Goal: Transaction & Acquisition: Purchase product/service

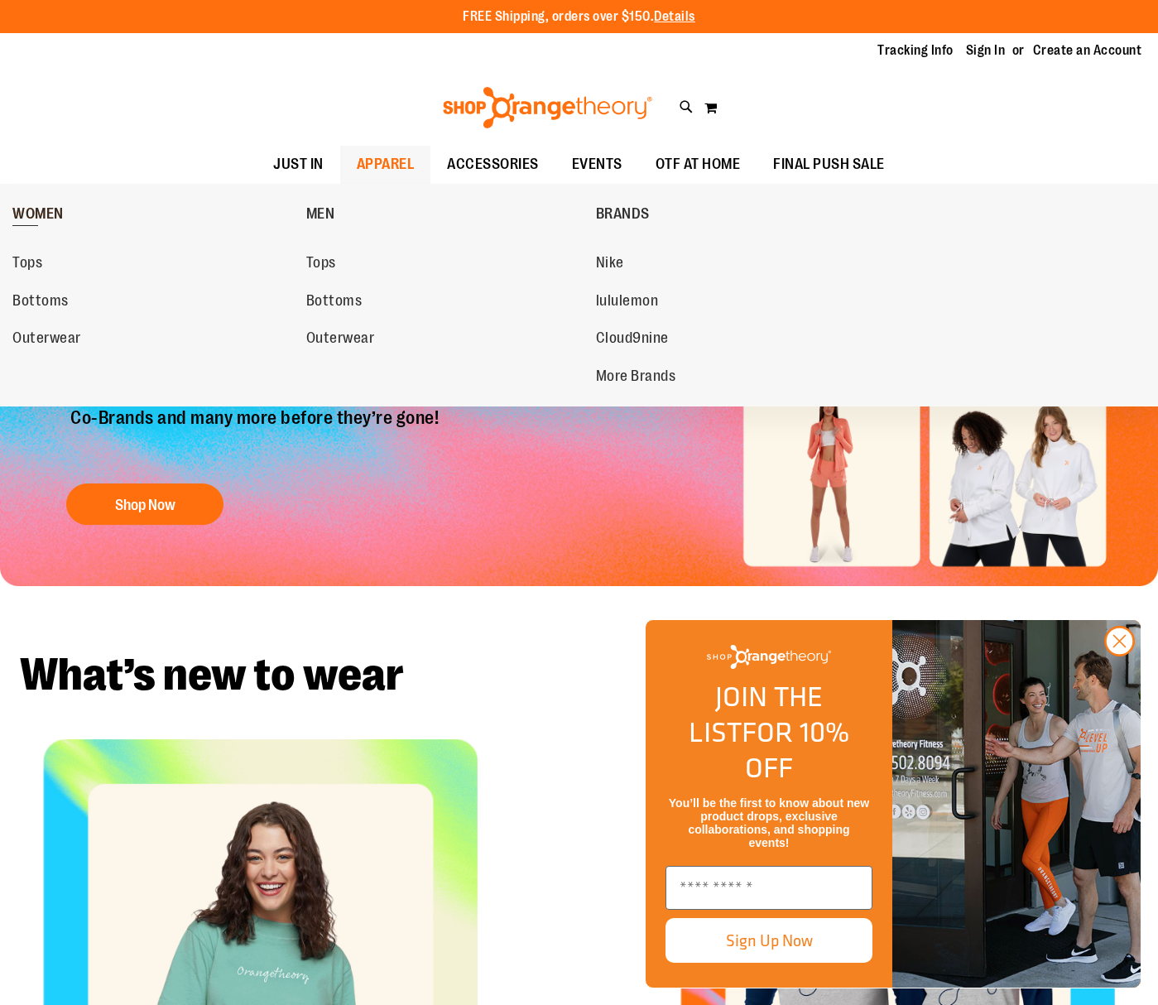
type input "**********"
click at [36, 216] on span "WOMEN" at bounding box center [37, 215] width 51 height 21
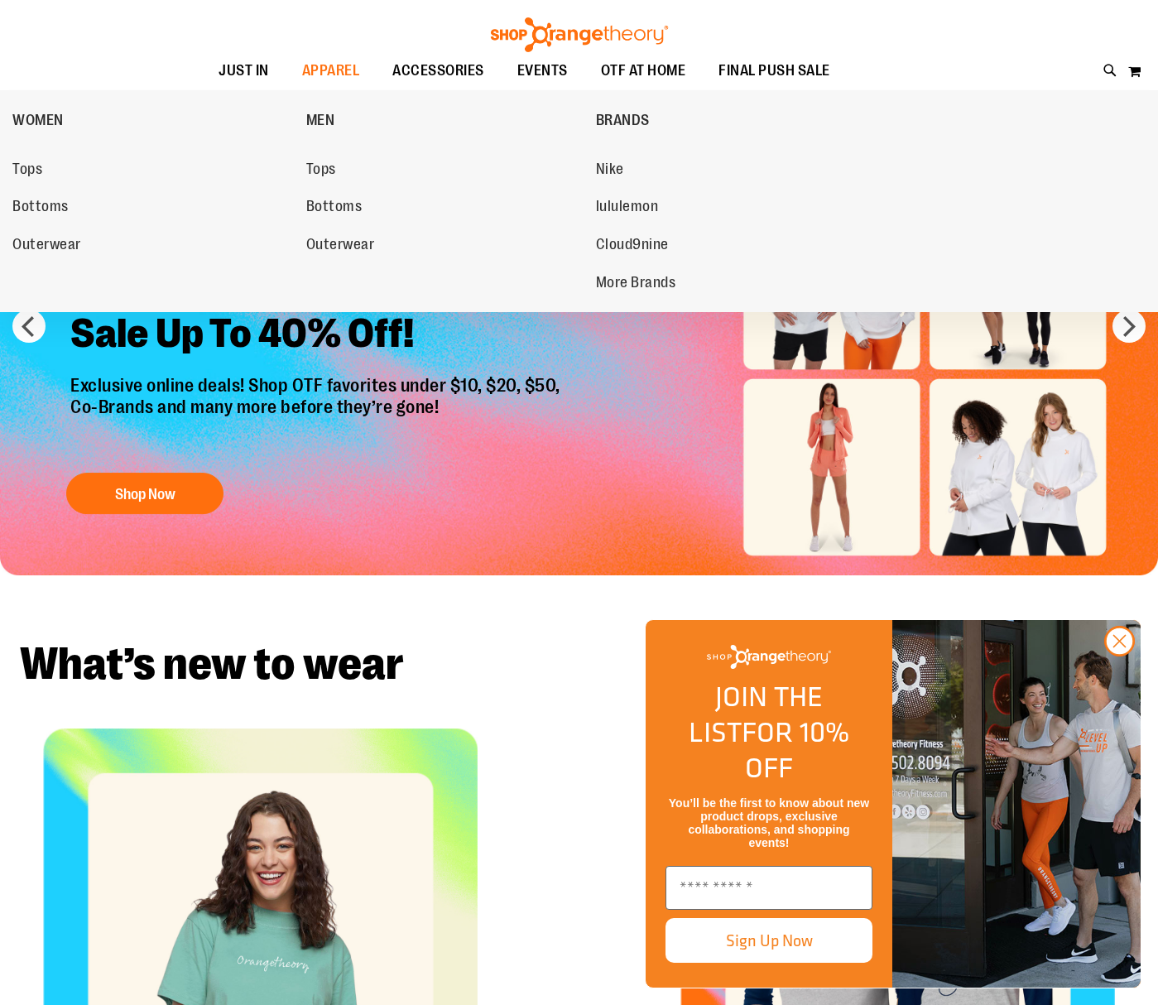
click at [39, 213] on span "Bottoms" at bounding box center [40, 208] width 56 height 21
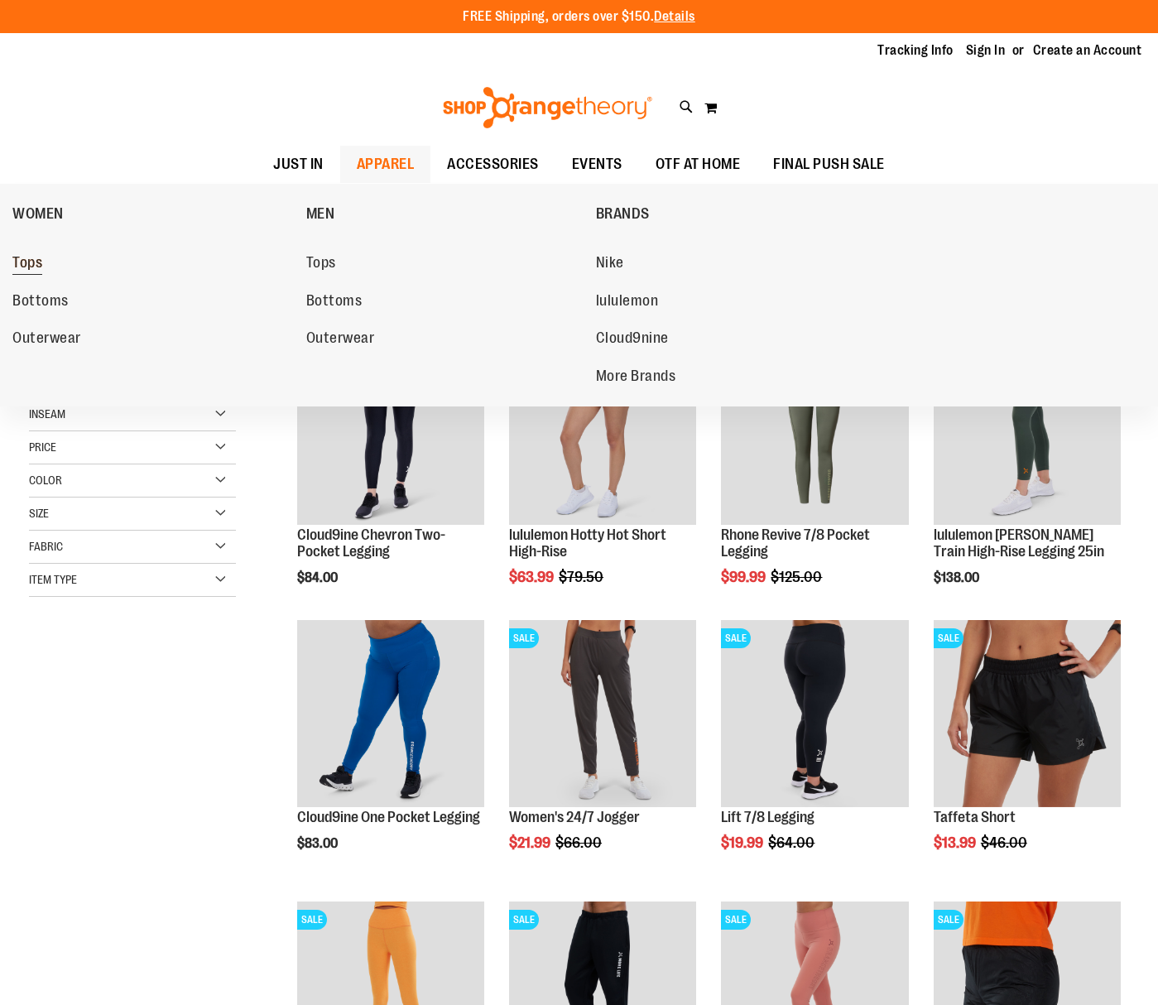
type input "**********"
click at [38, 265] on span "Tops" at bounding box center [27, 264] width 30 height 21
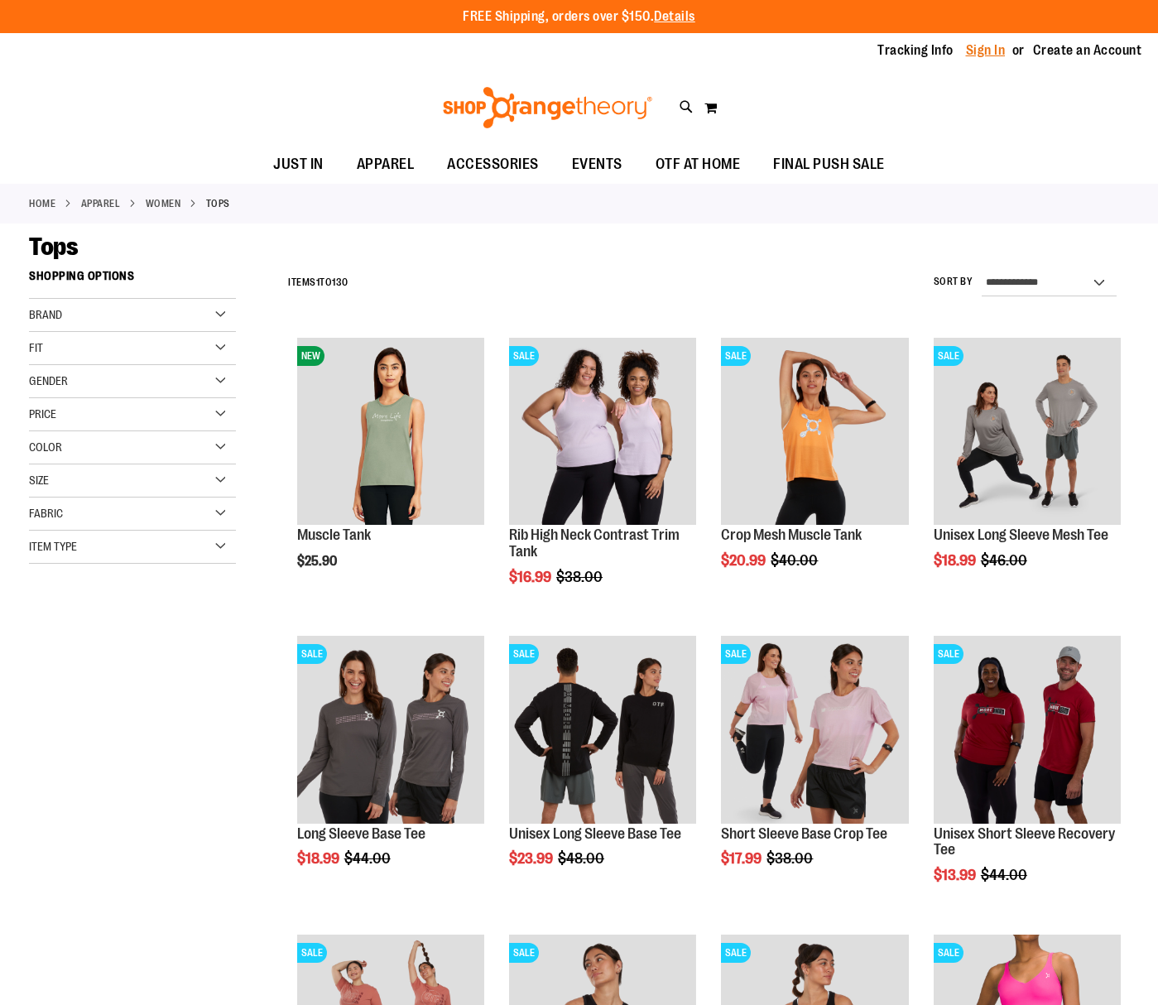
type input "**********"
click at [981, 51] on link "Sign In" at bounding box center [986, 50] width 40 height 18
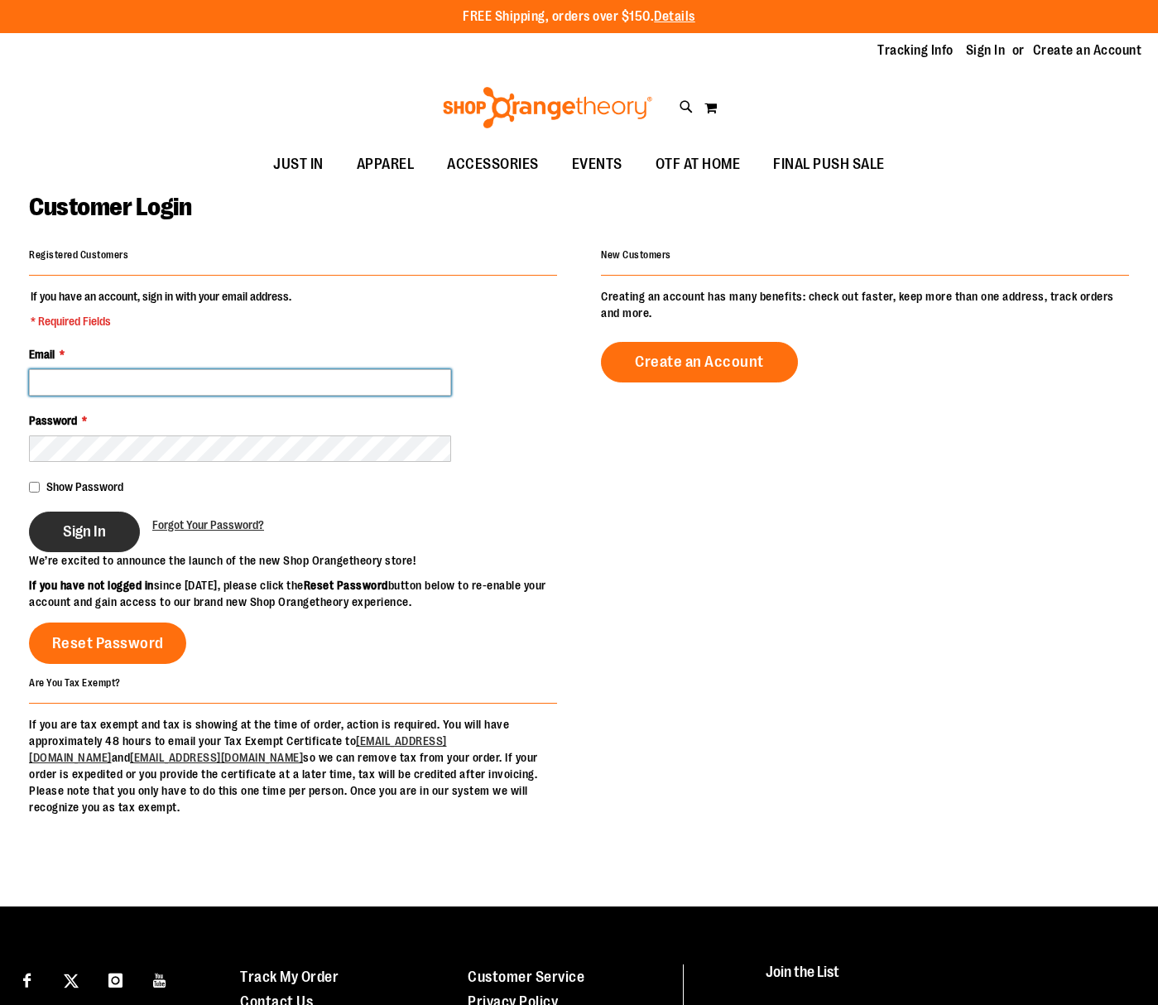
type input "**********"
click at [87, 520] on button "Sign In" at bounding box center [84, 531] width 111 height 41
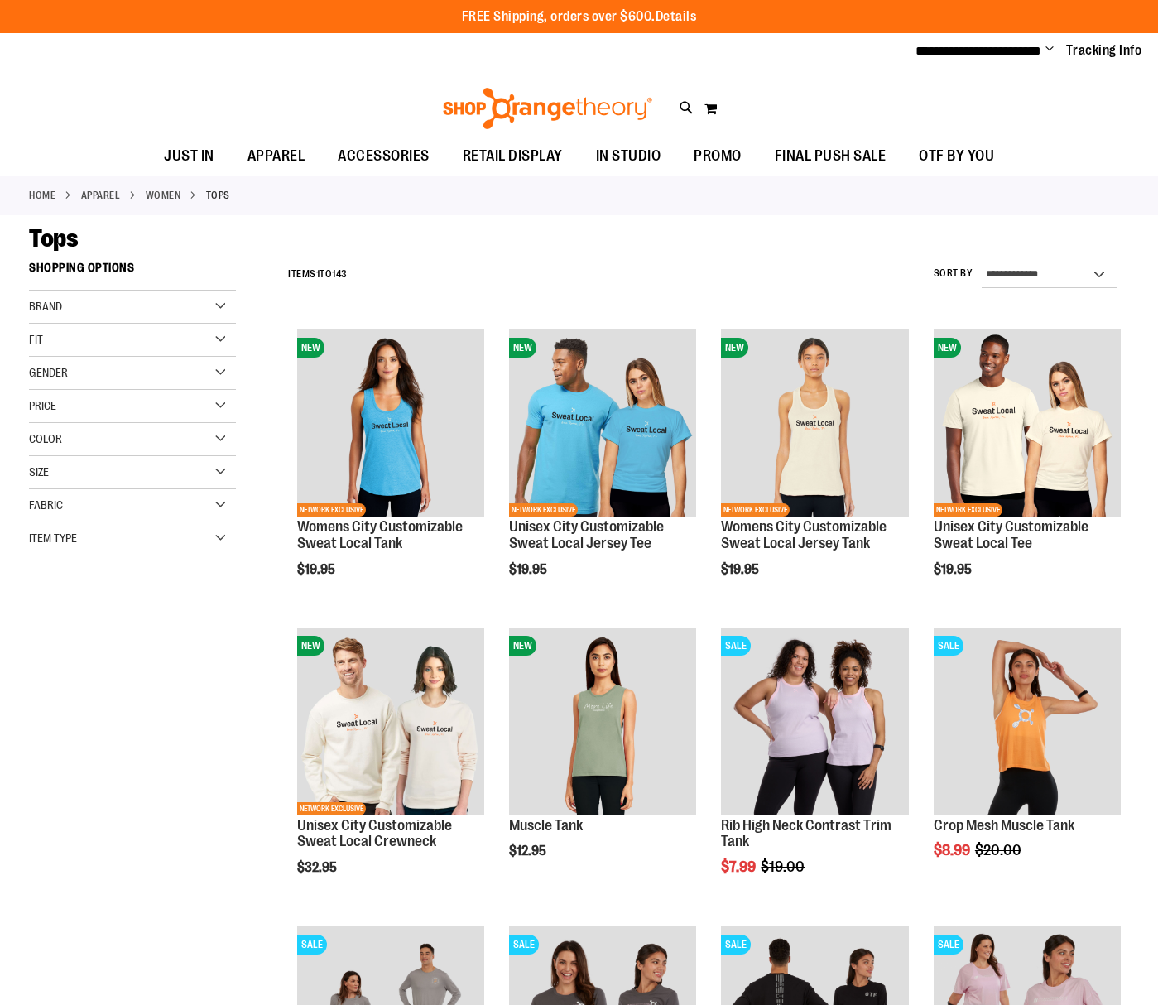
scroll to position [1, 0]
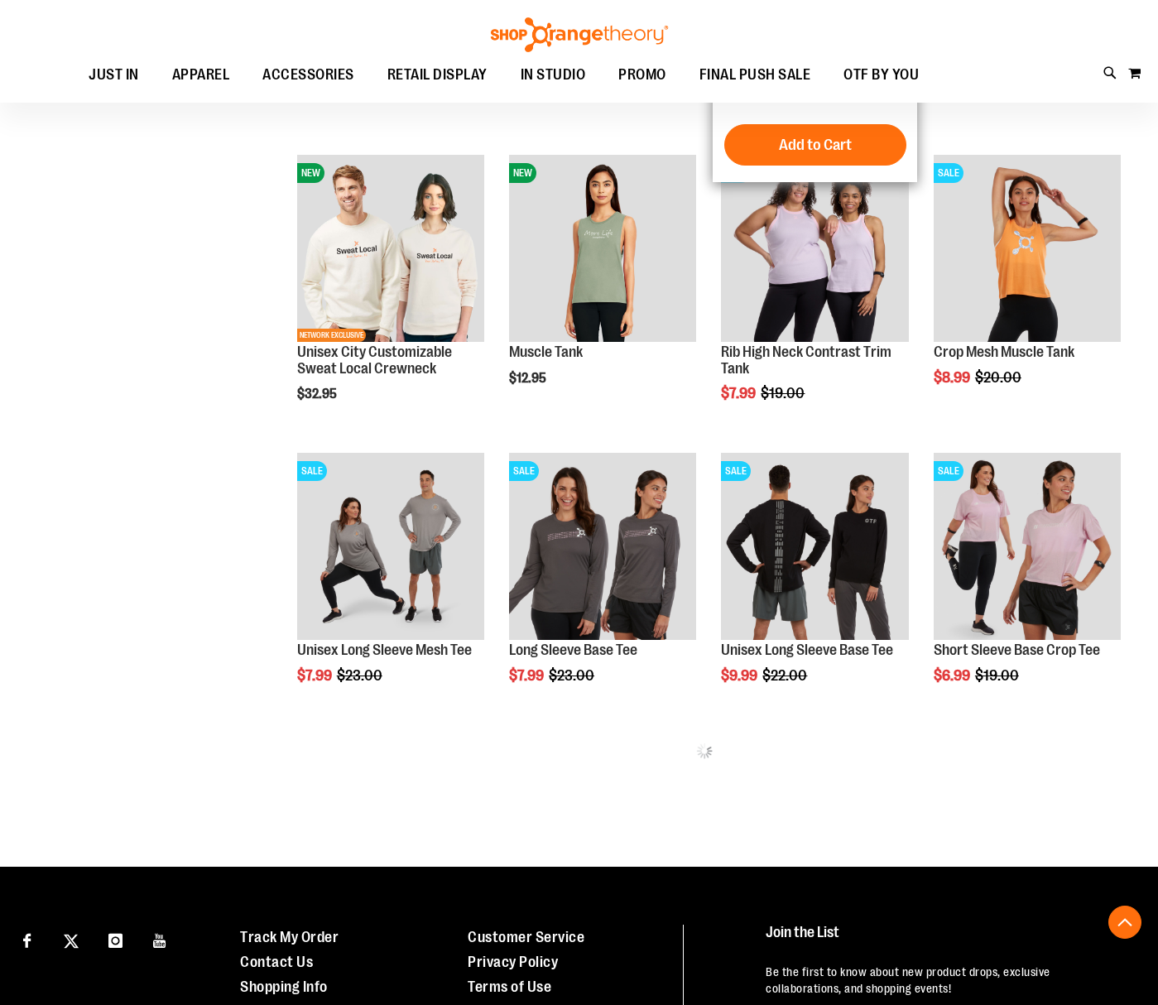
scroll to position [474, 0]
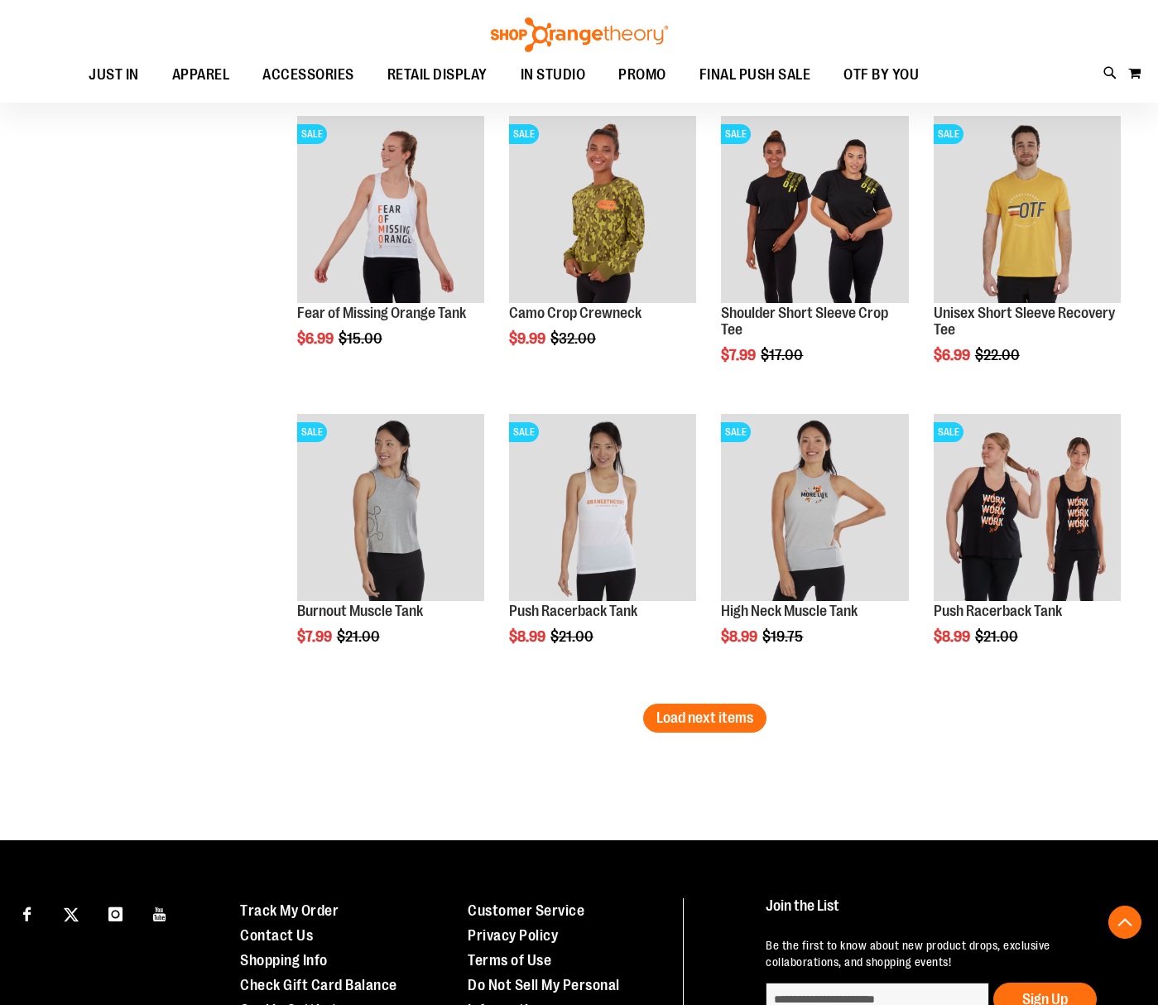
scroll to position [2346, 0]
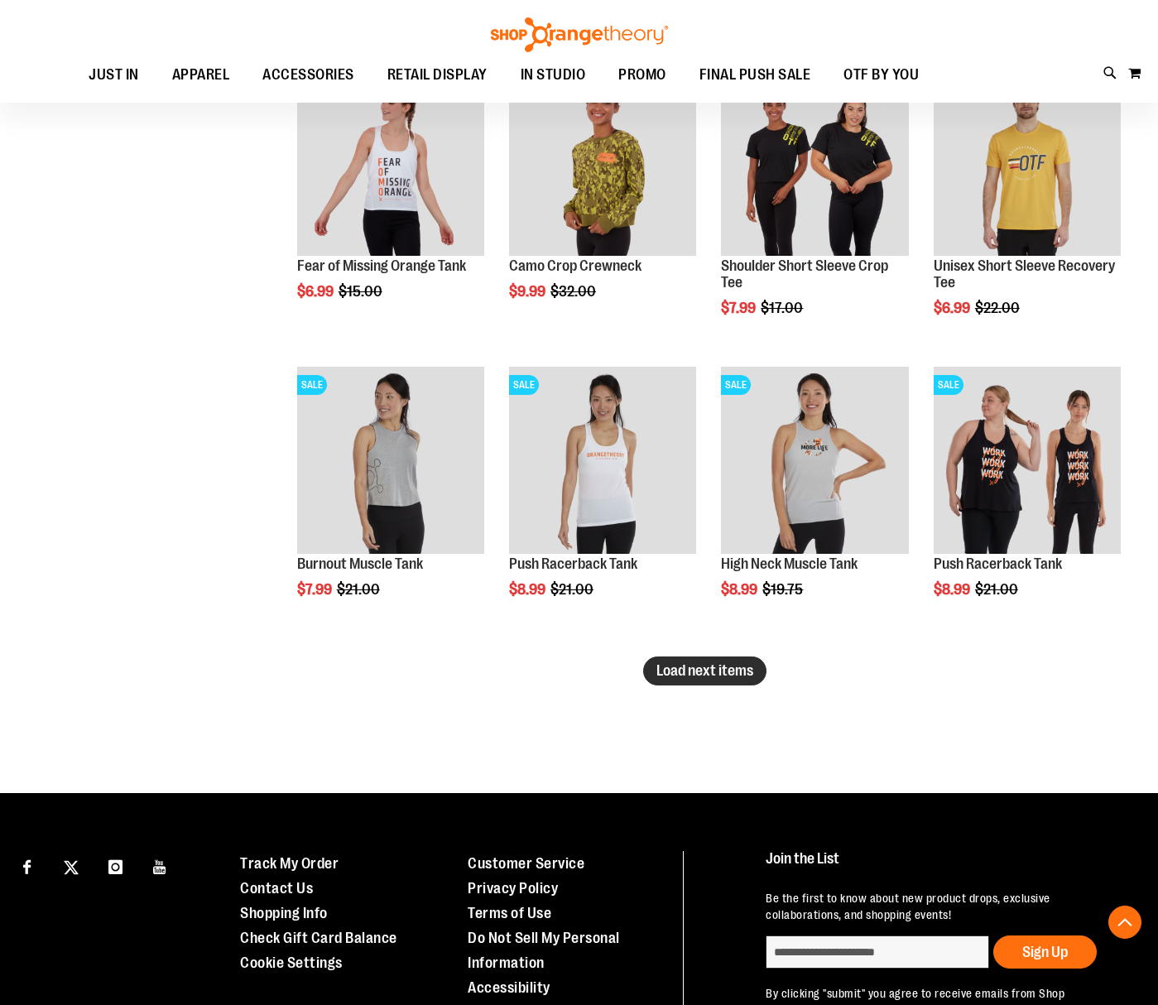
type input "**********"
click at [681, 678] on span "Load next items" at bounding box center [704, 670] width 97 height 17
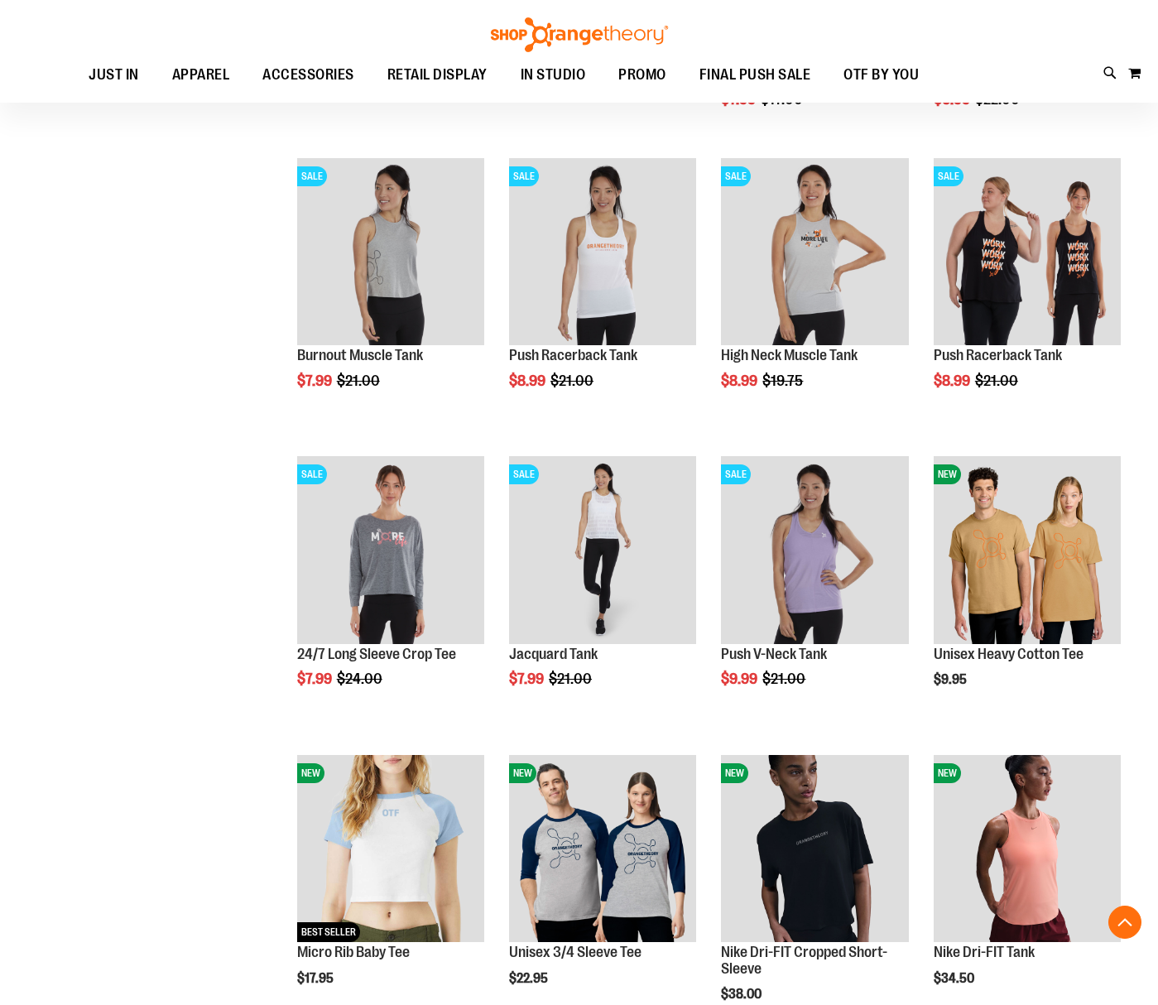
scroll to position [2555, 0]
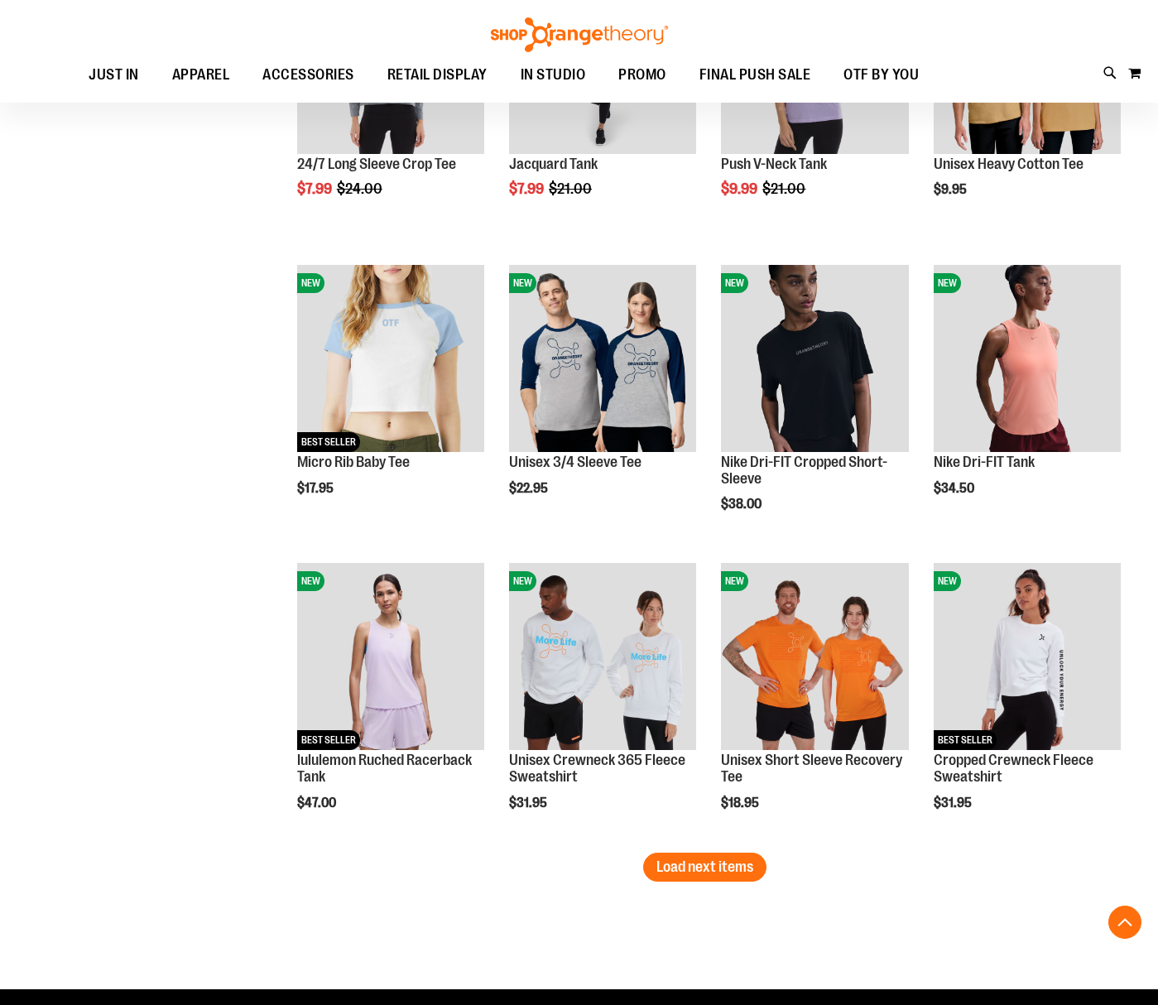
scroll to position [3040, 0]
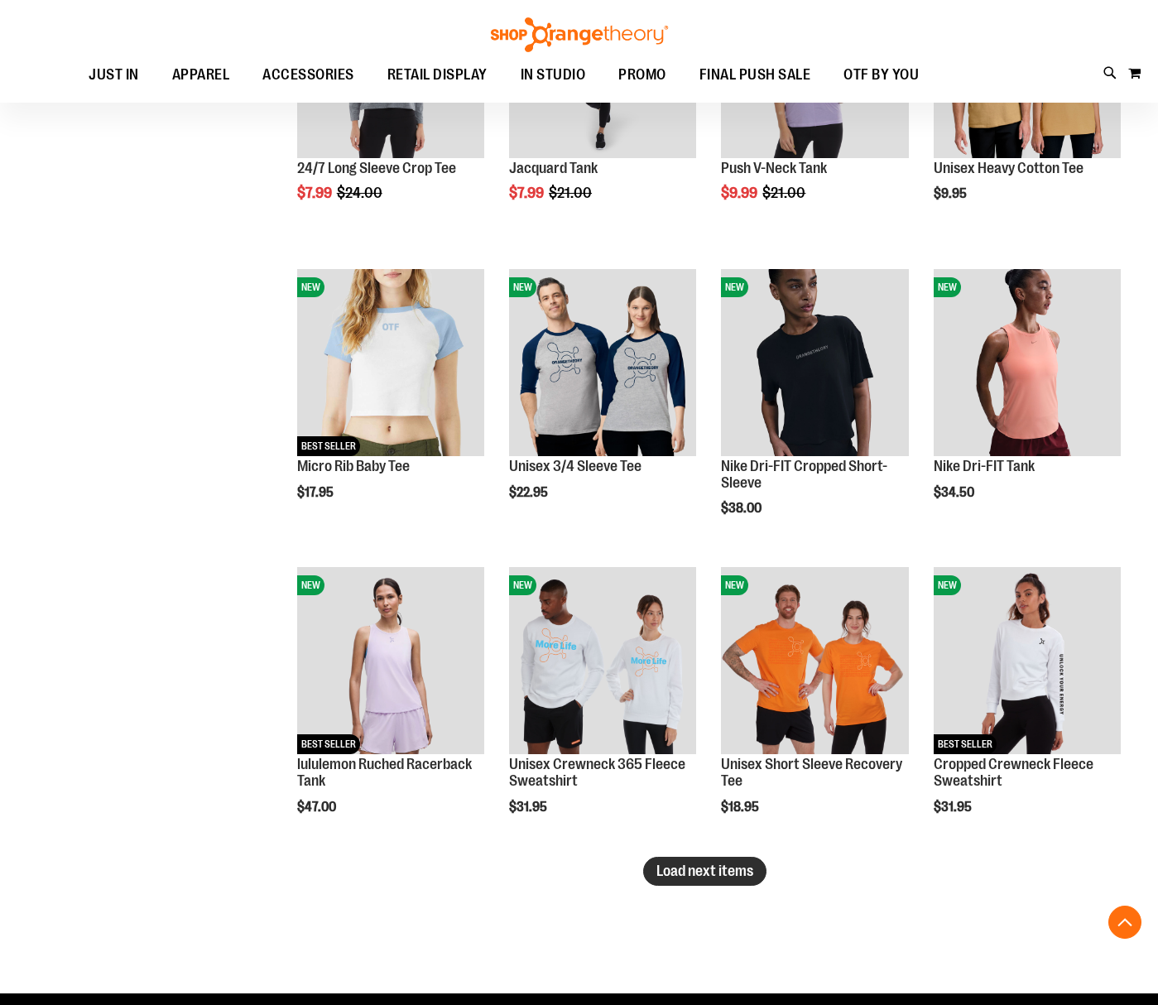
click at [729, 875] on span "Load next items" at bounding box center [704, 870] width 97 height 17
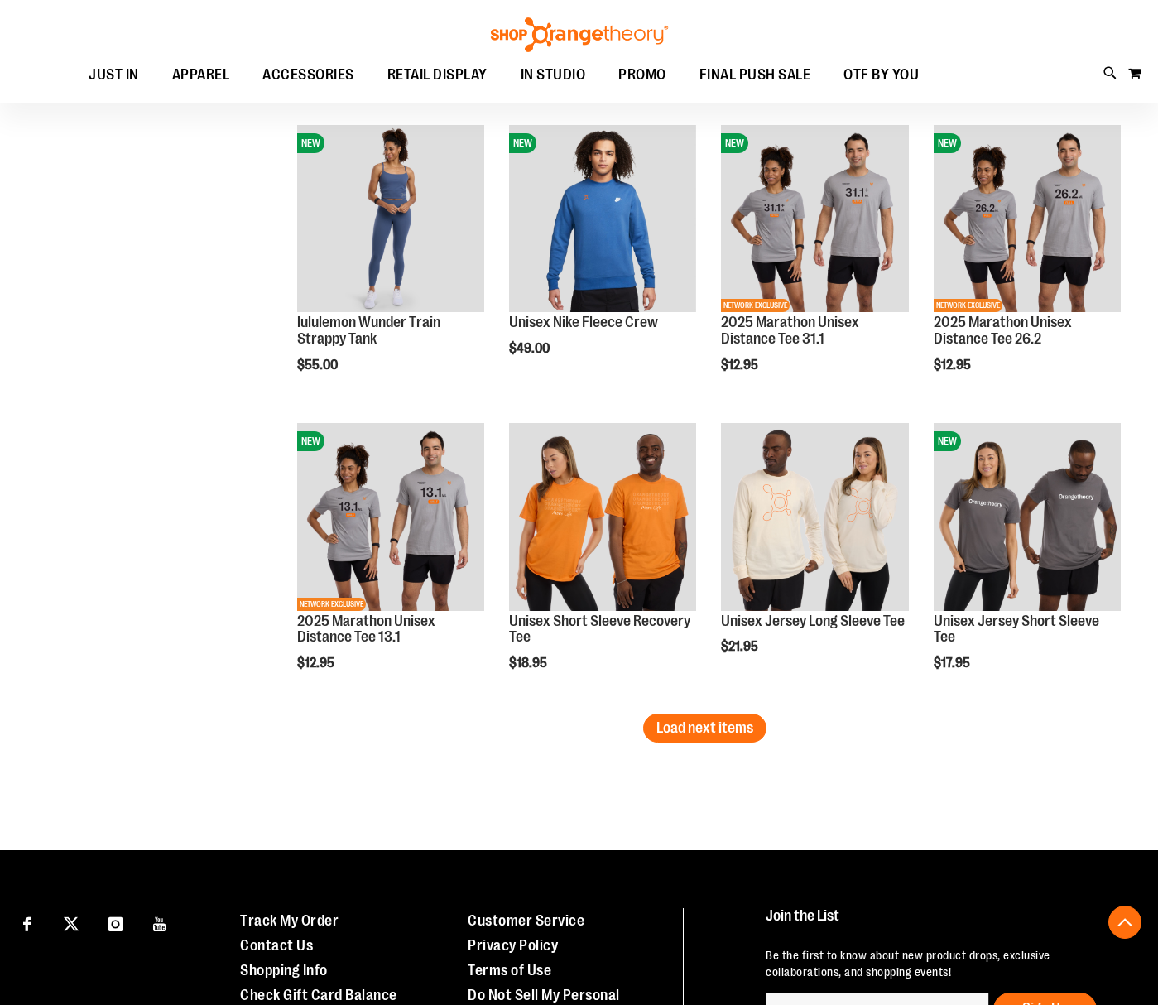
scroll to position [4103, 0]
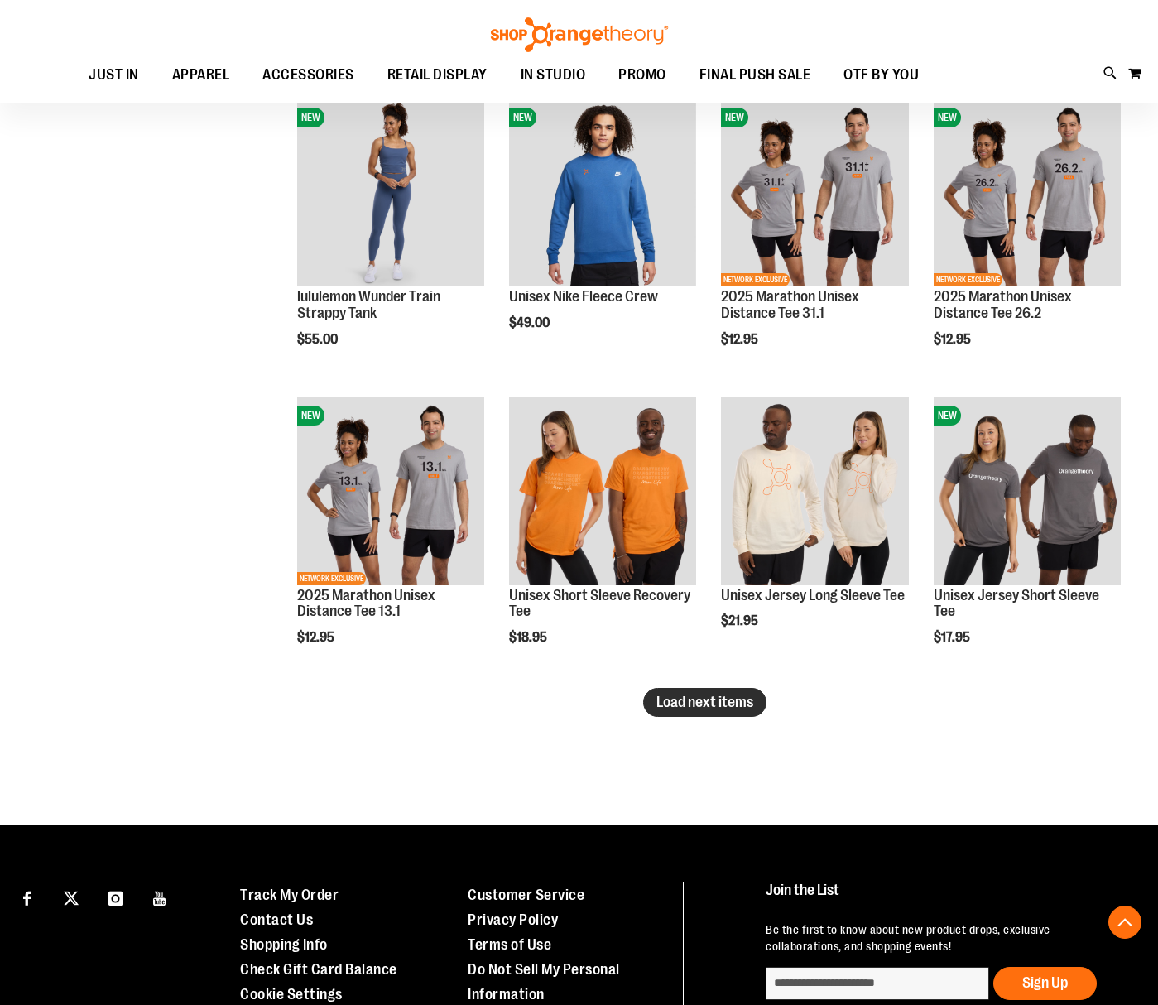
click at [732, 707] on span "Load next items" at bounding box center [704, 701] width 97 height 17
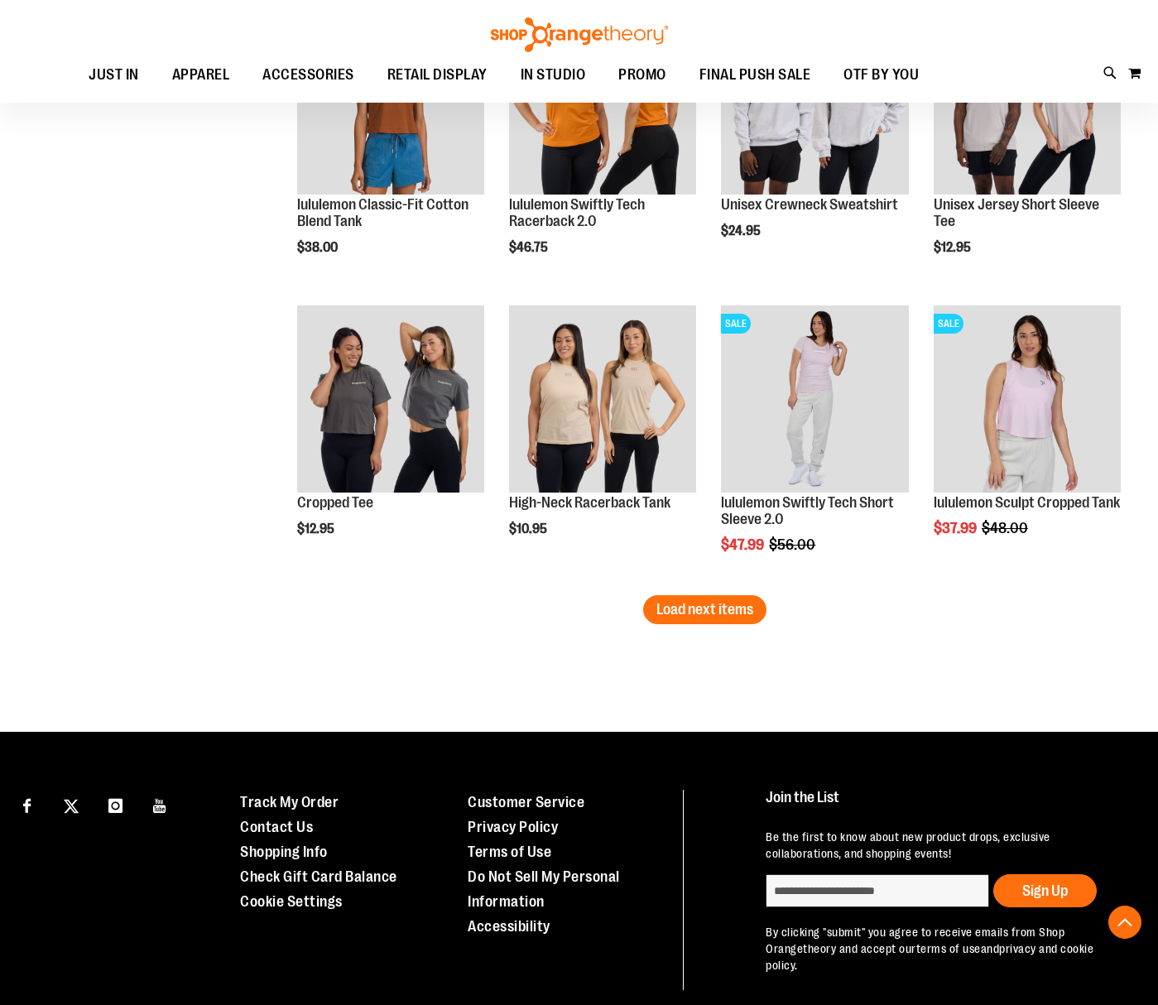
scroll to position [5104, 0]
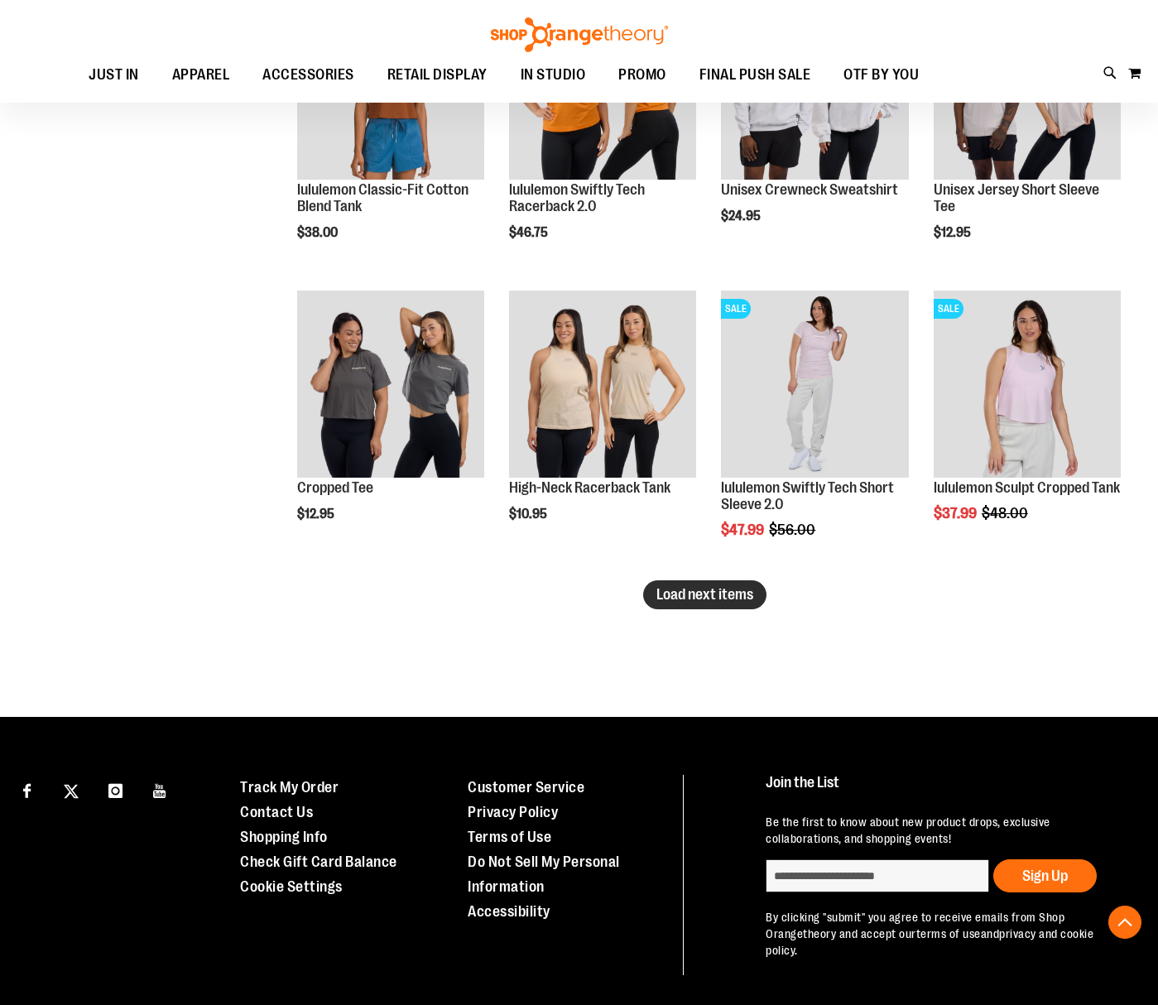
click at [691, 592] on span "Load next items" at bounding box center [704, 594] width 97 height 17
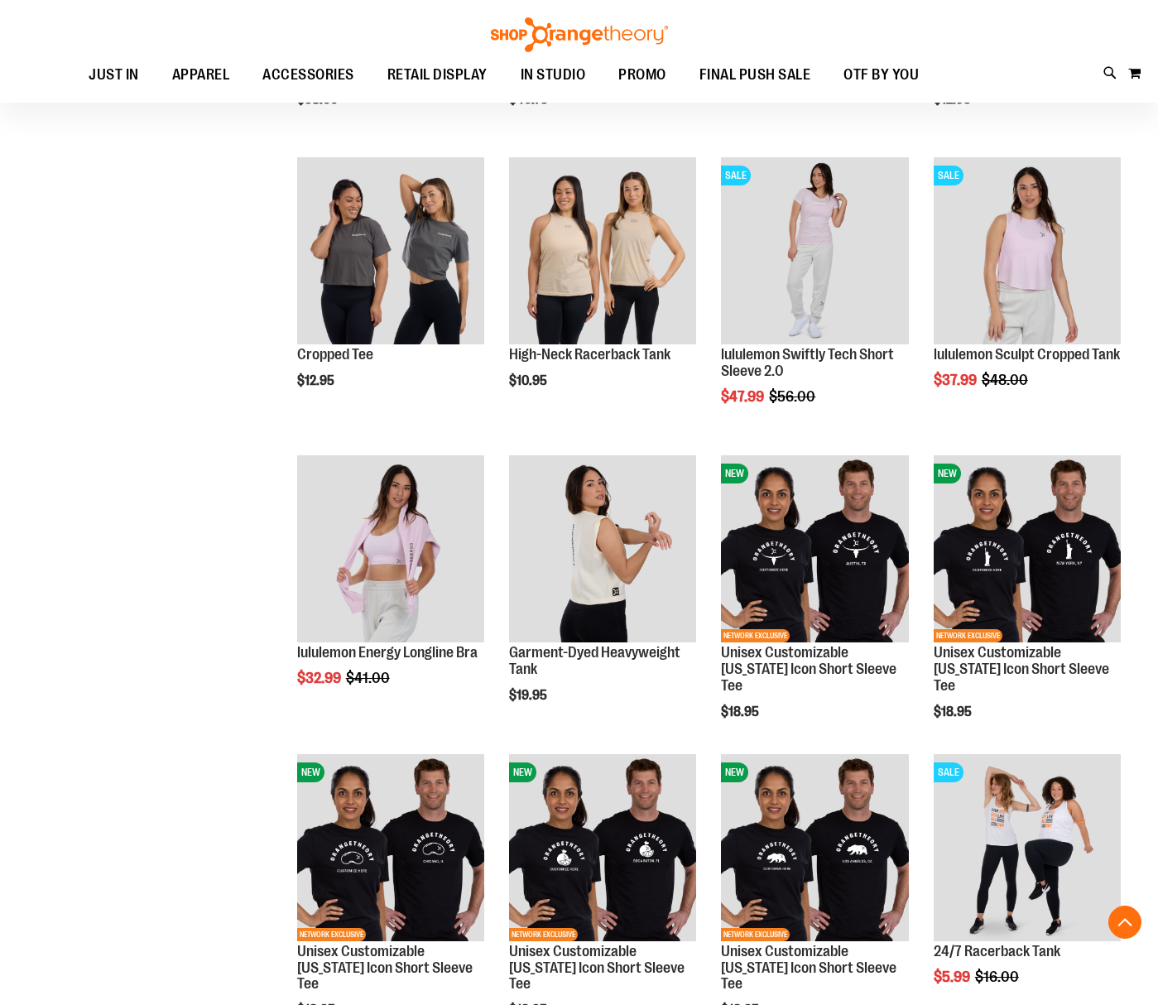
scroll to position [5240, 0]
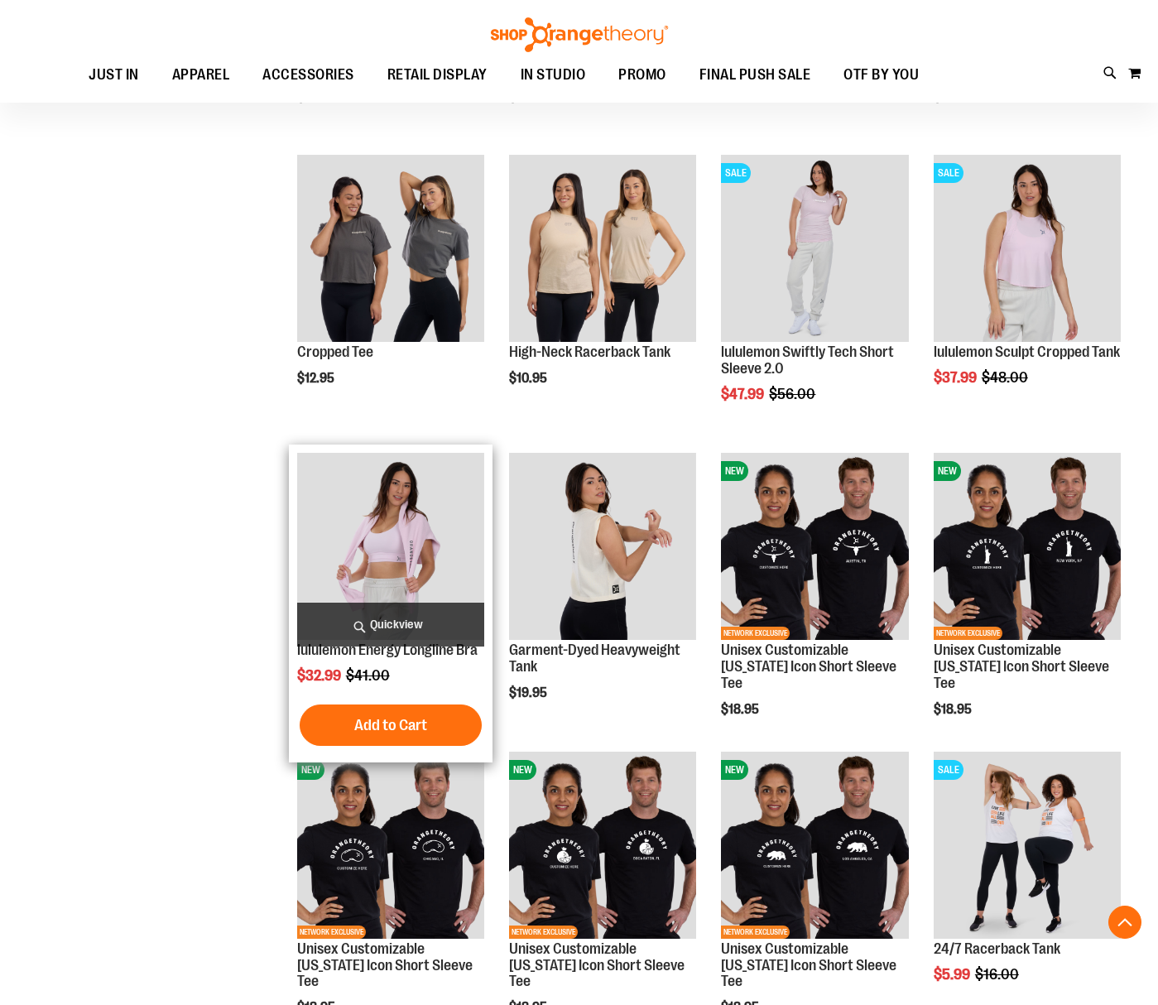
click at [376, 543] on img "product" at bounding box center [390, 546] width 187 height 187
click at [388, 622] on span "Quickview" at bounding box center [390, 624] width 187 height 44
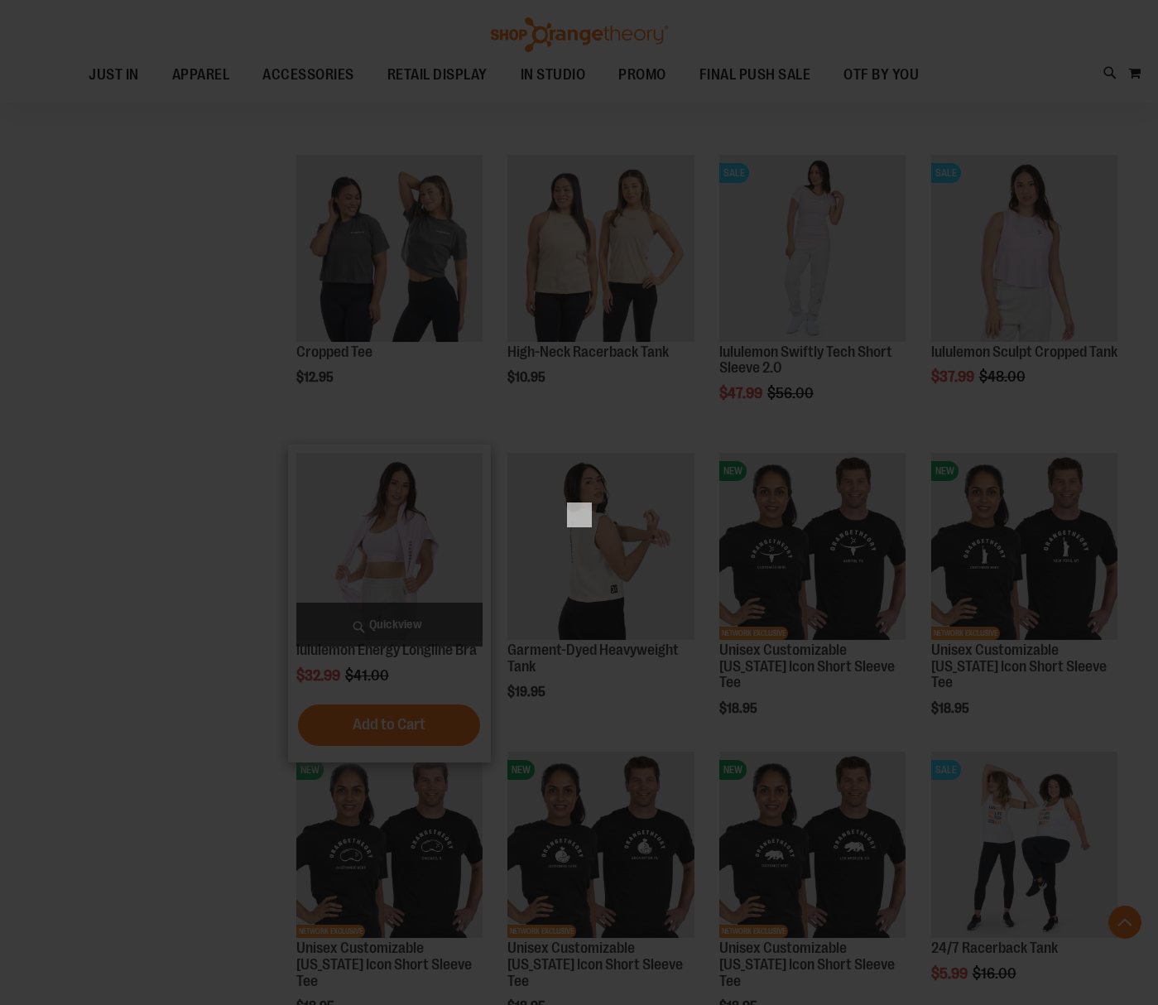
scroll to position [0, 0]
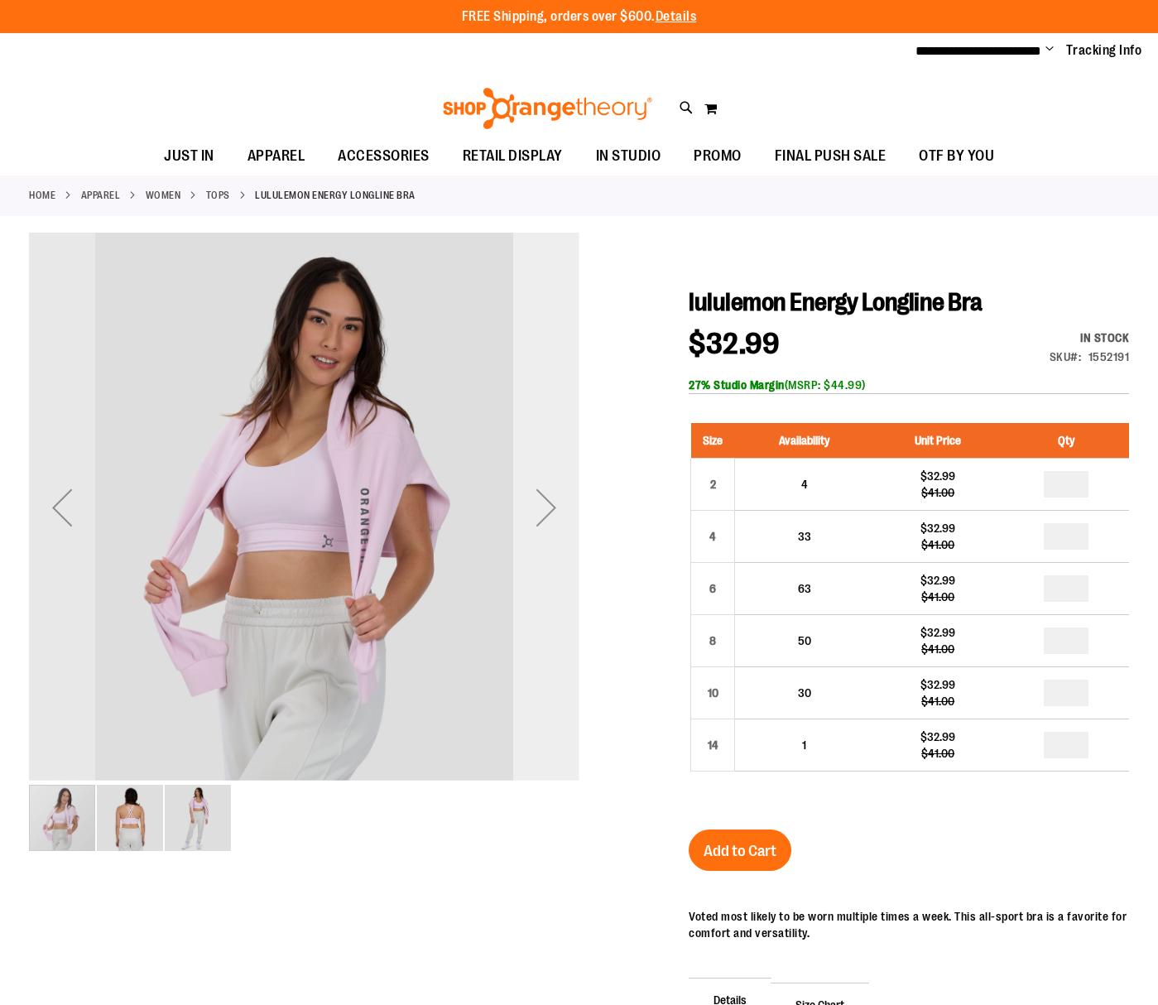
type input "**********"
click at [535, 499] on div "Next" at bounding box center [546, 507] width 66 height 66
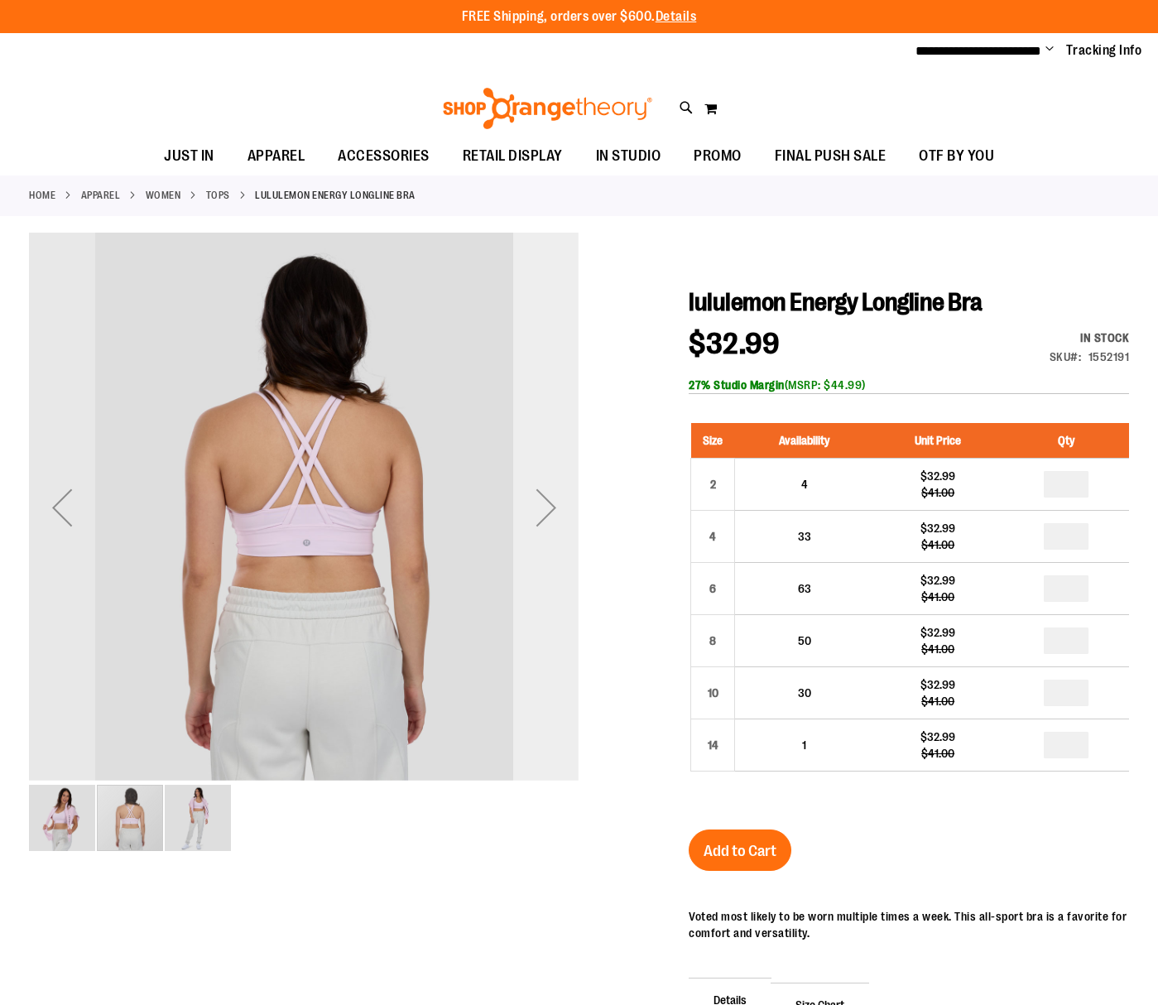
click at [535, 499] on div "Next" at bounding box center [546, 507] width 66 height 66
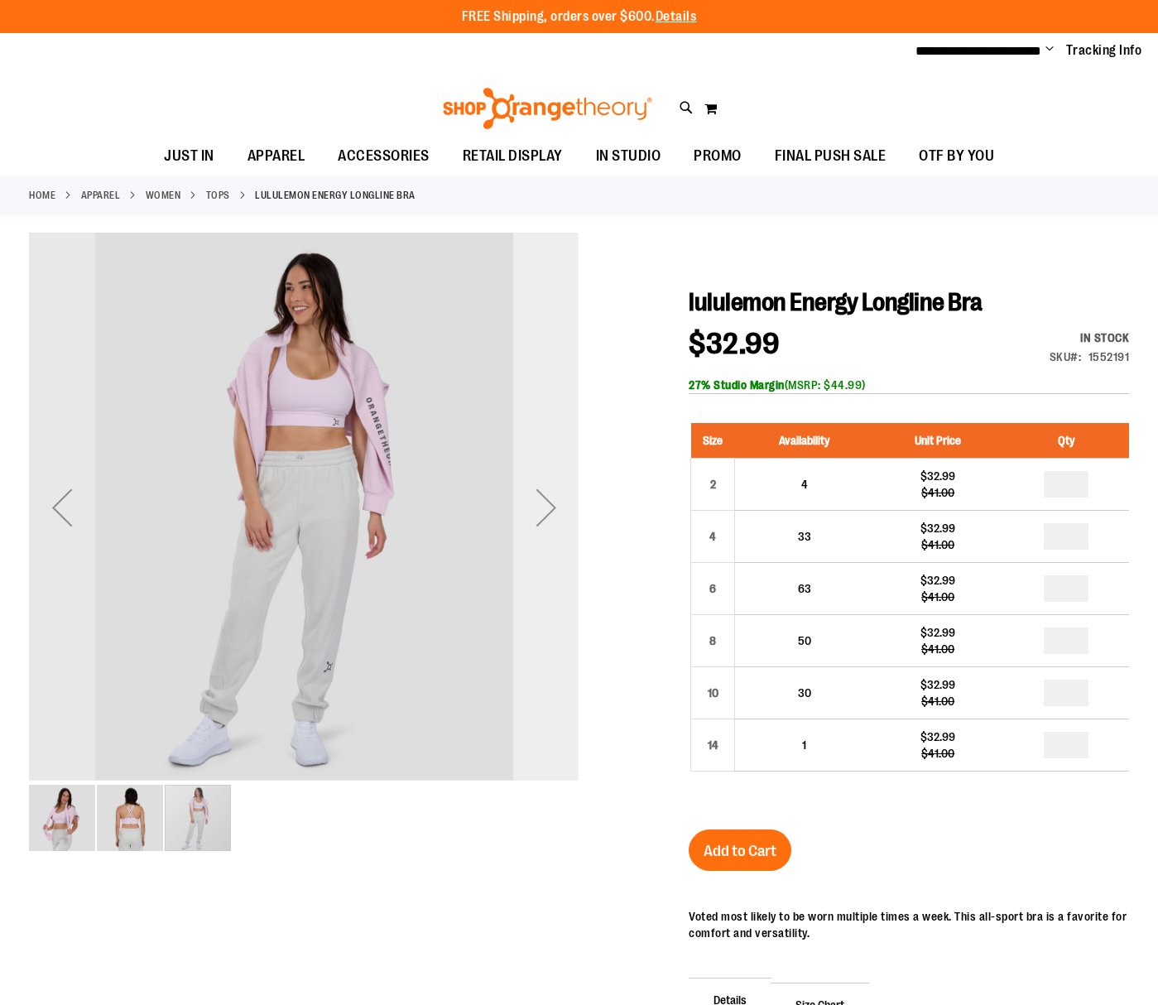
click at [535, 499] on div "Next" at bounding box center [546, 507] width 66 height 66
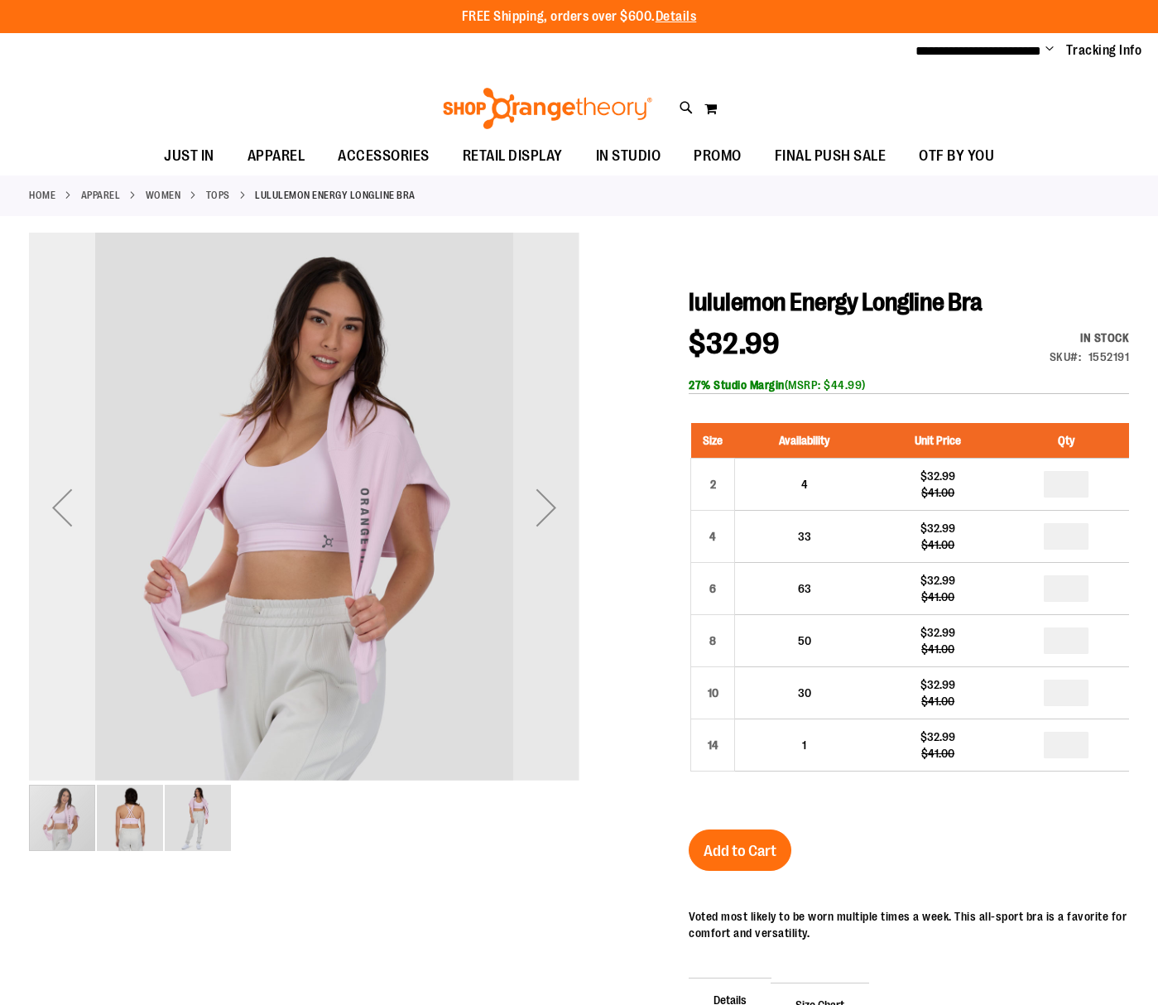
click at [68, 511] on div "Previous" at bounding box center [62, 507] width 66 height 66
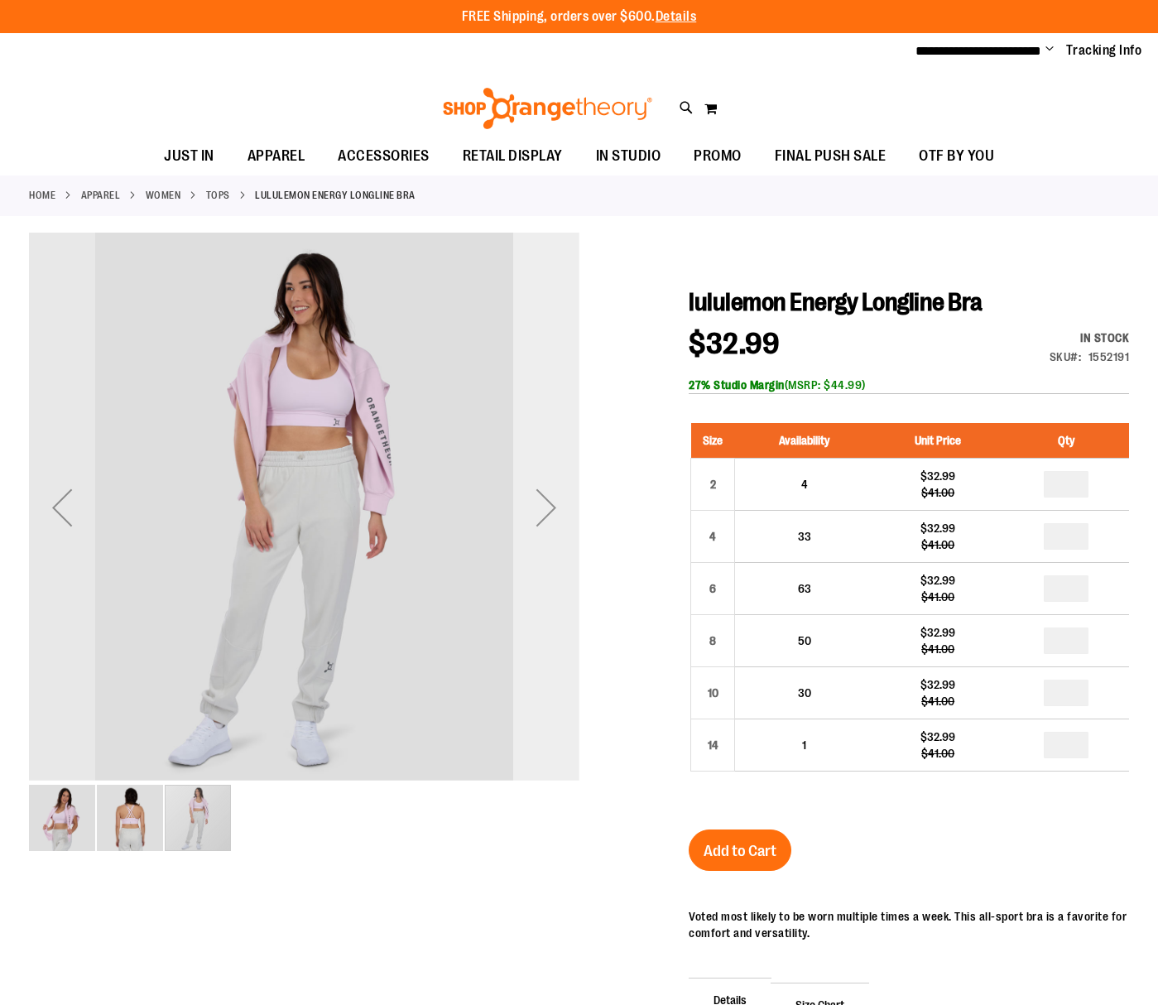
click at [539, 506] on div "Next" at bounding box center [546, 507] width 66 height 66
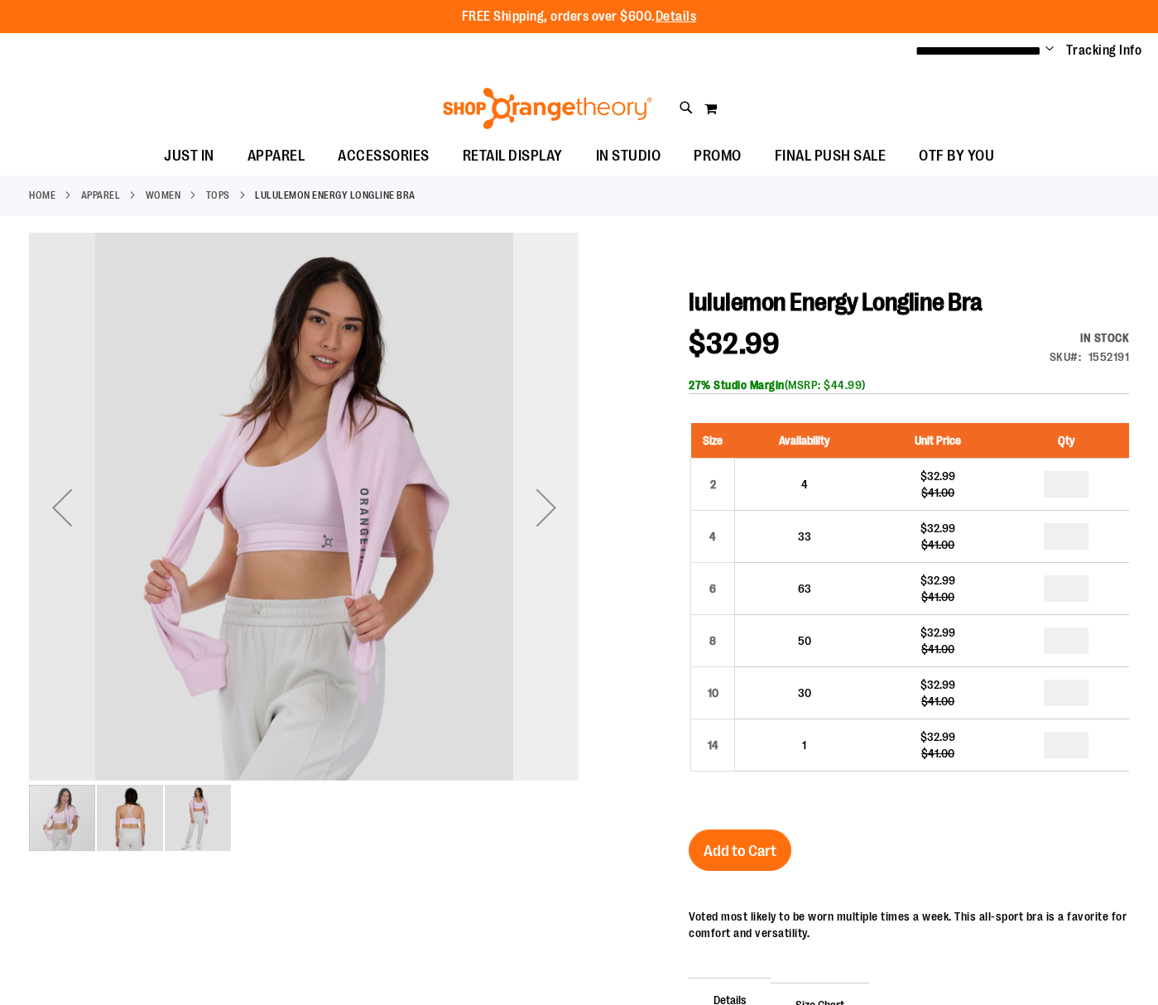
click at [539, 506] on div "Next" at bounding box center [546, 507] width 66 height 66
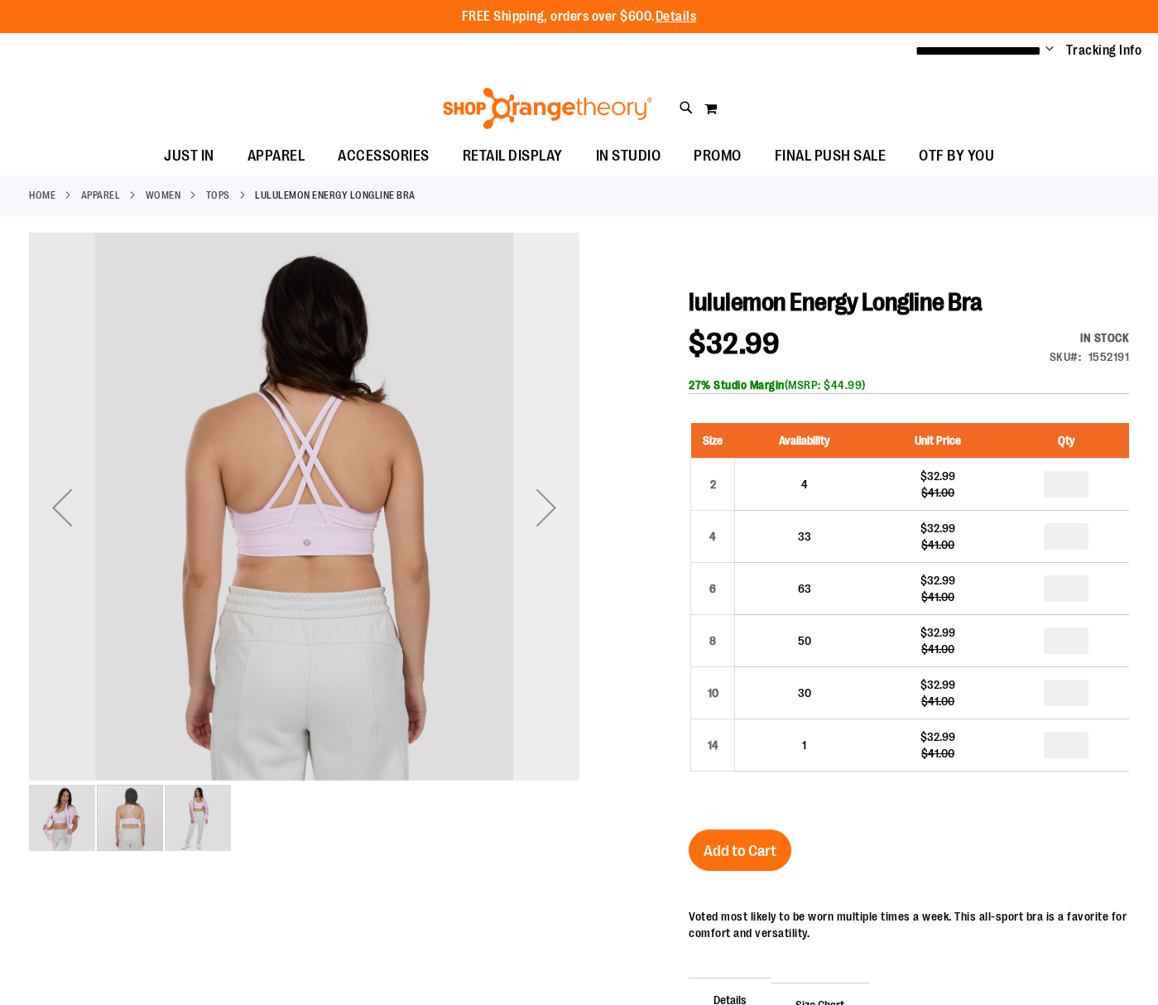
click at [539, 506] on div "Next" at bounding box center [546, 507] width 66 height 66
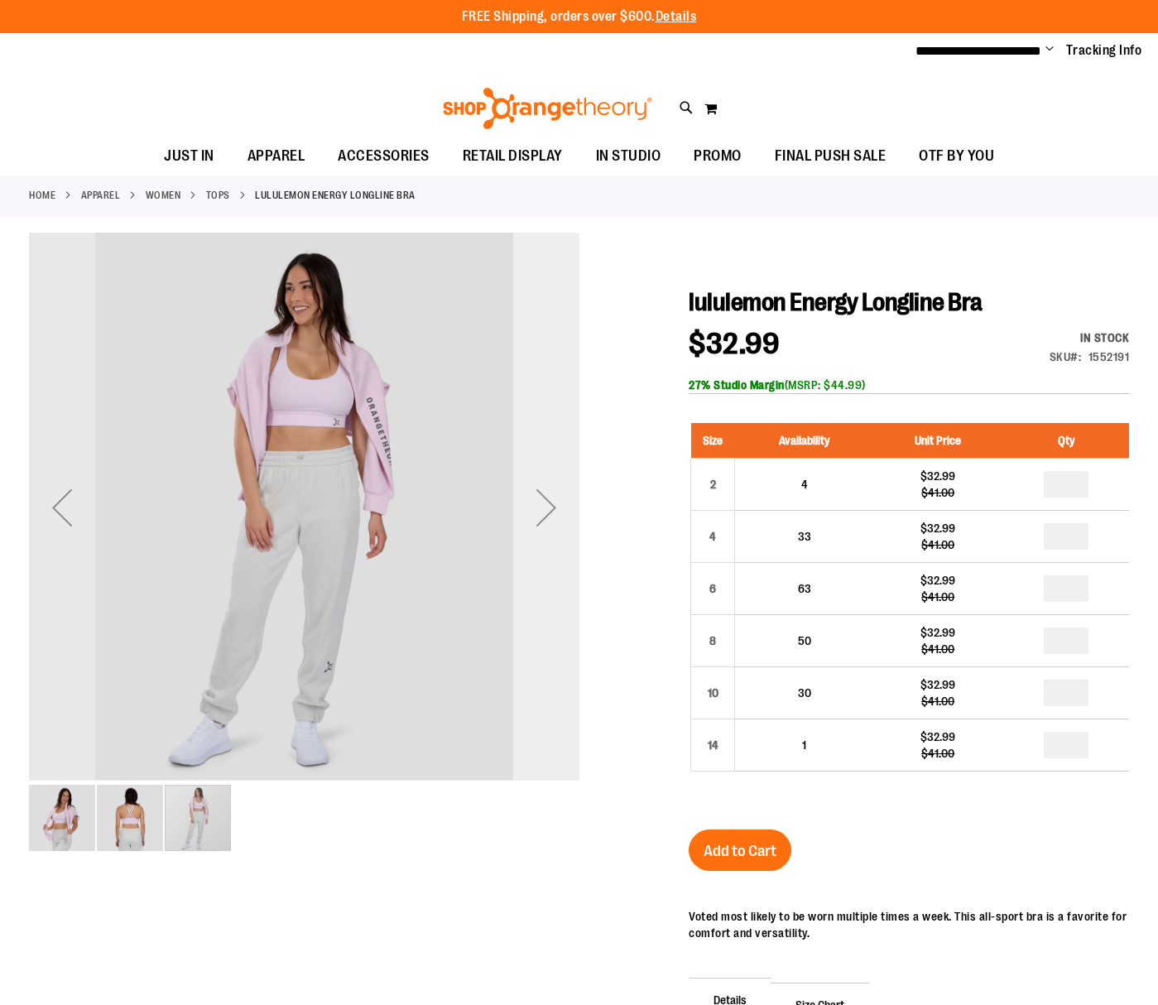
click at [539, 506] on div "Next" at bounding box center [546, 507] width 66 height 66
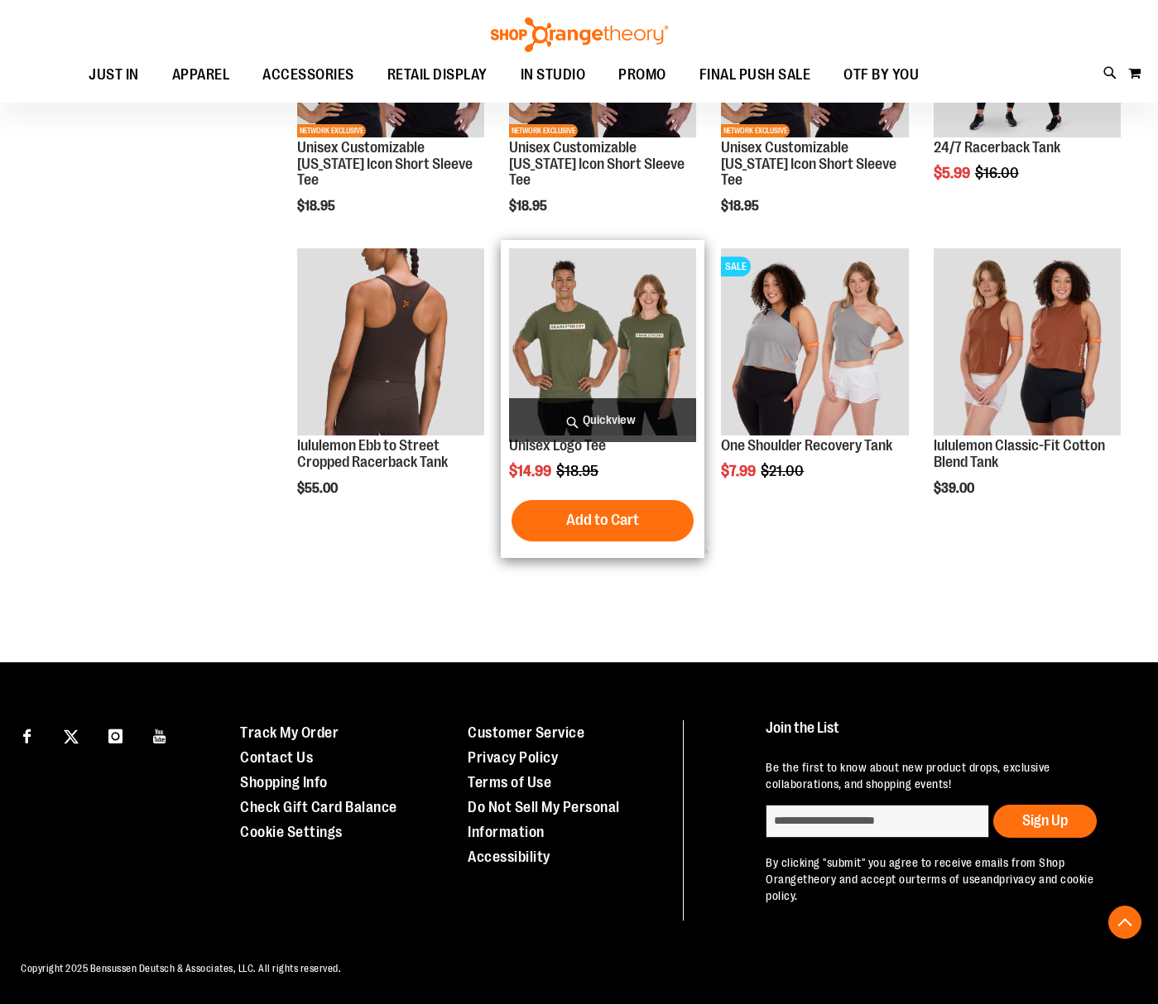
scroll to position [527, 0]
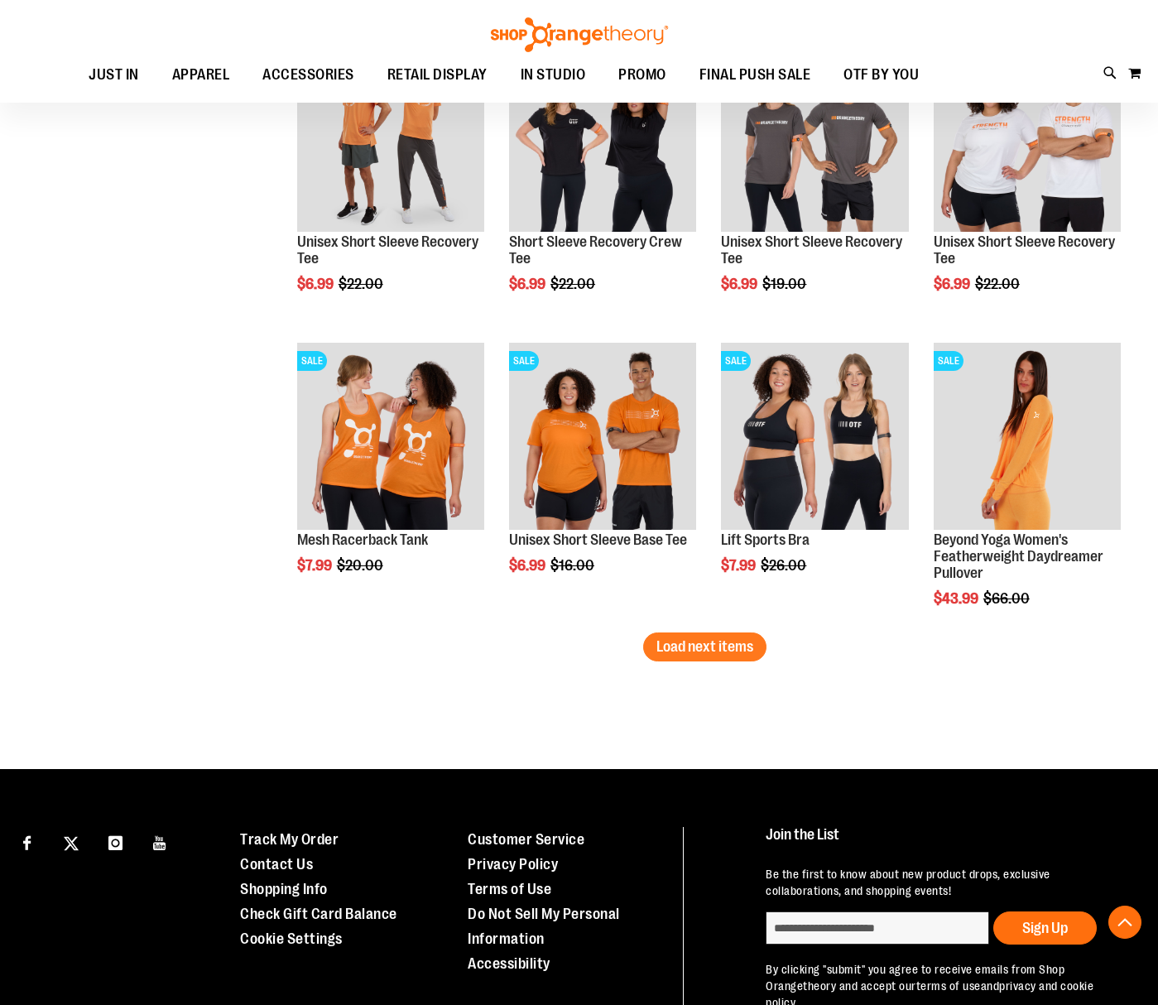
scroll to position [2344, 0]
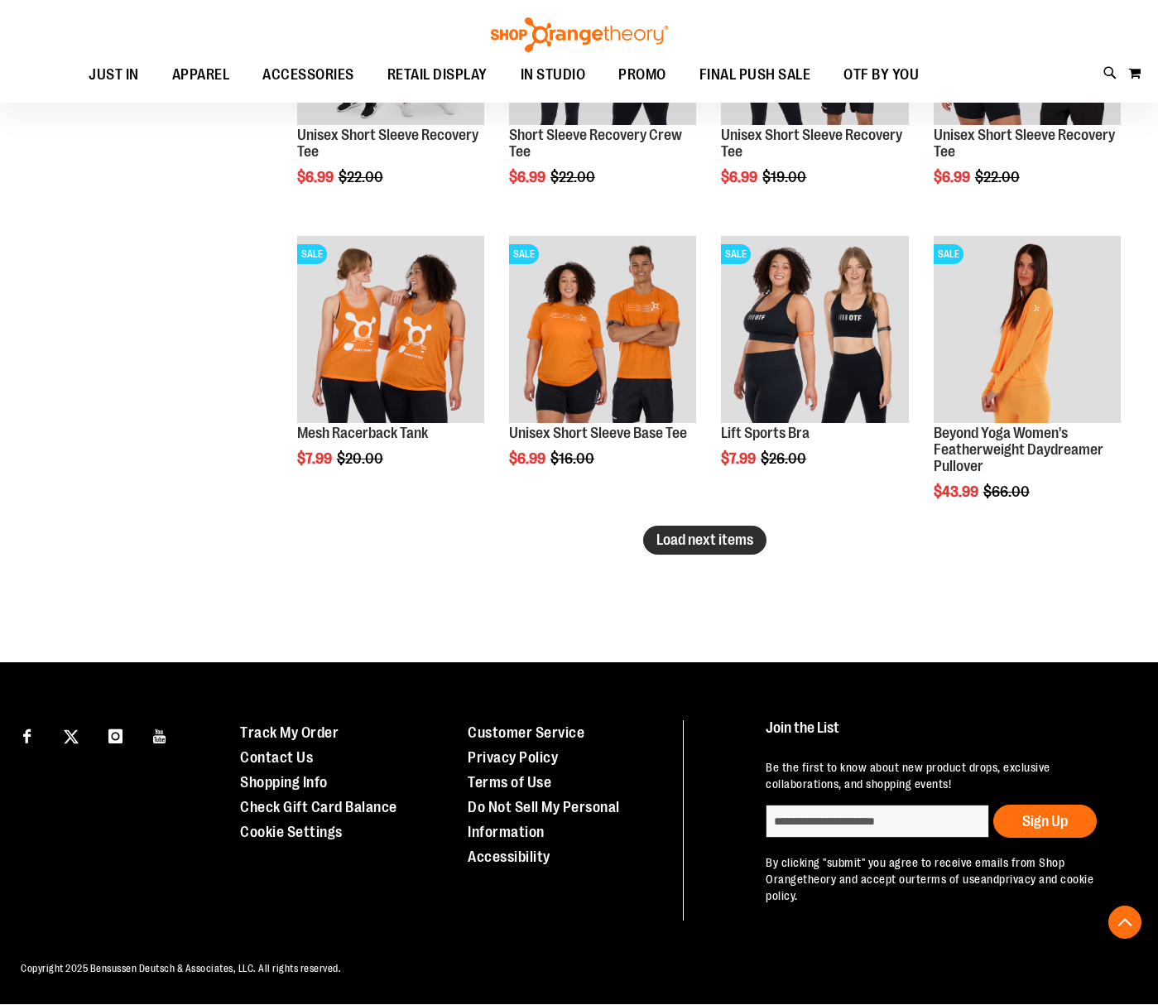
type input "**********"
click at [742, 539] on span "Load next items" at bounding box center [704, 539] width 97 height 17
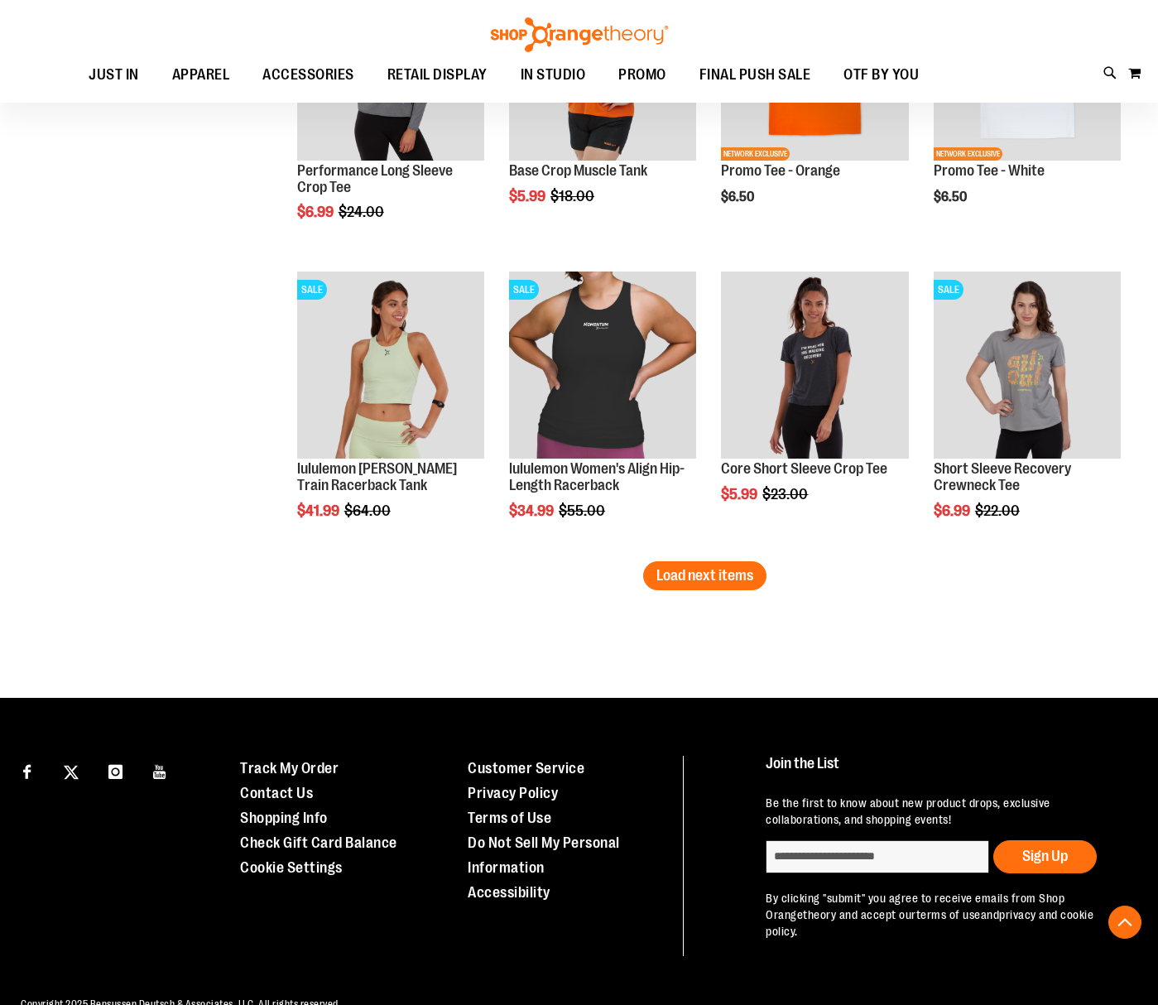
scroll to position [3204, 0]
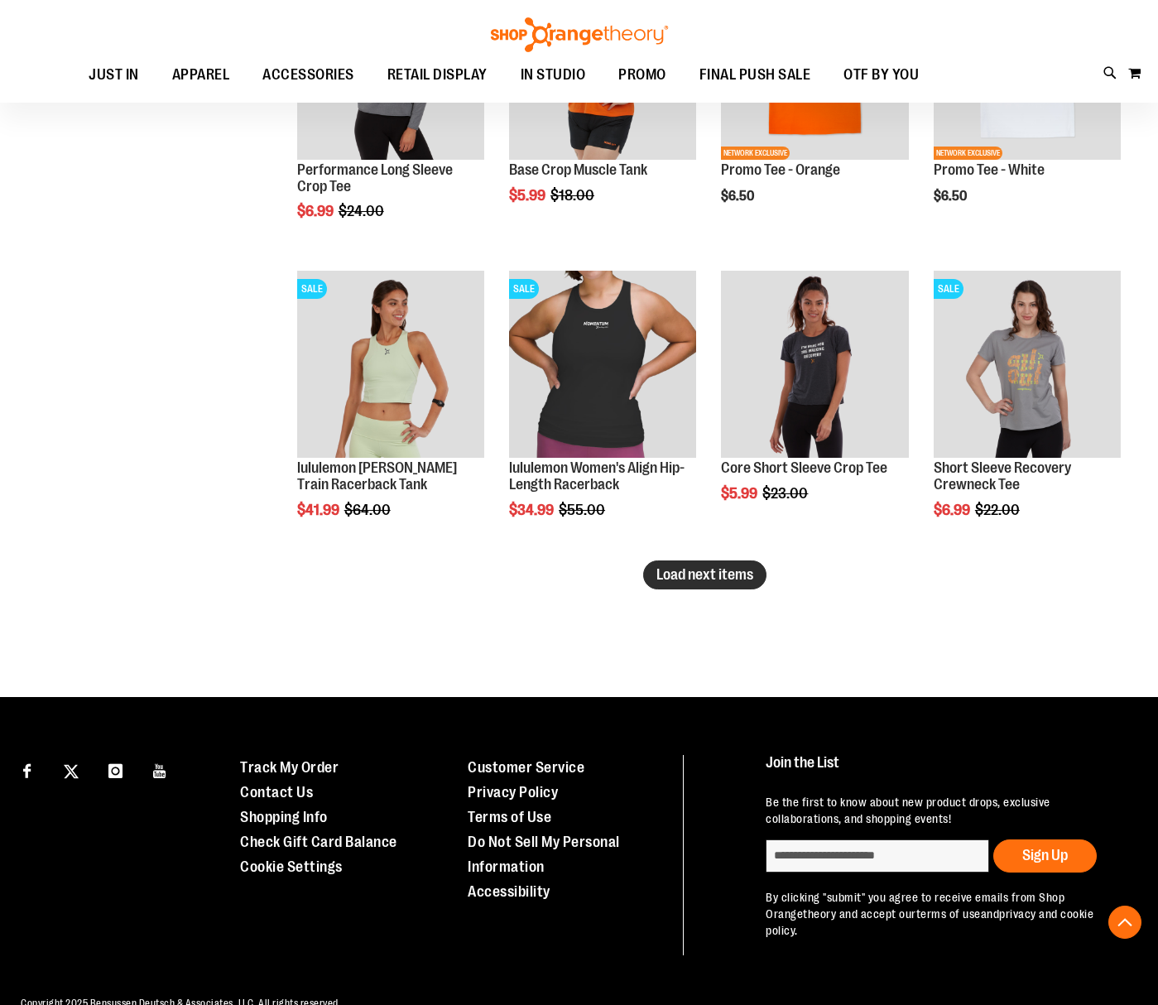
click at [693, 572] on span "Load next items" at bounding box center [704, 574] width 97 height 17
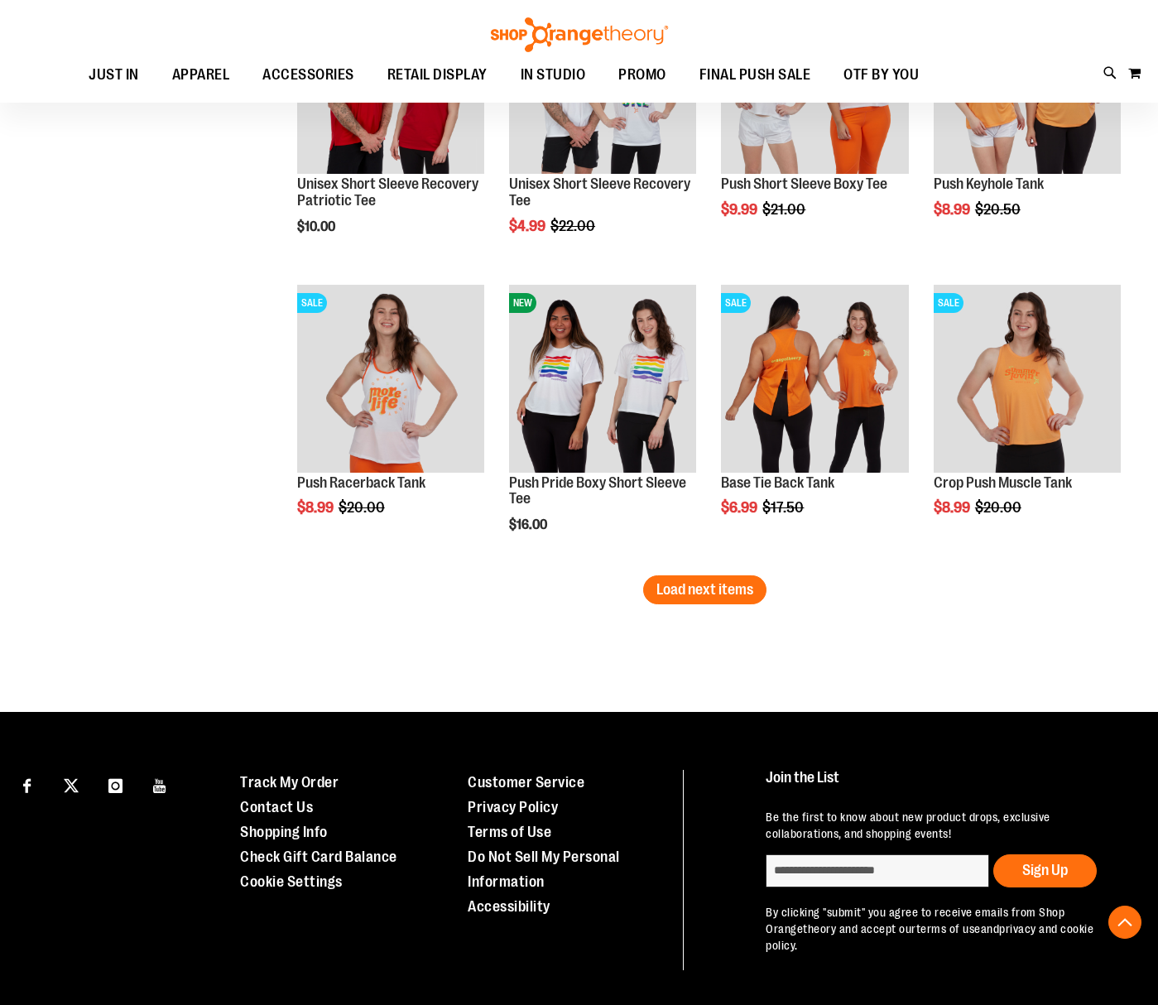
scroll to position [4132, 0]
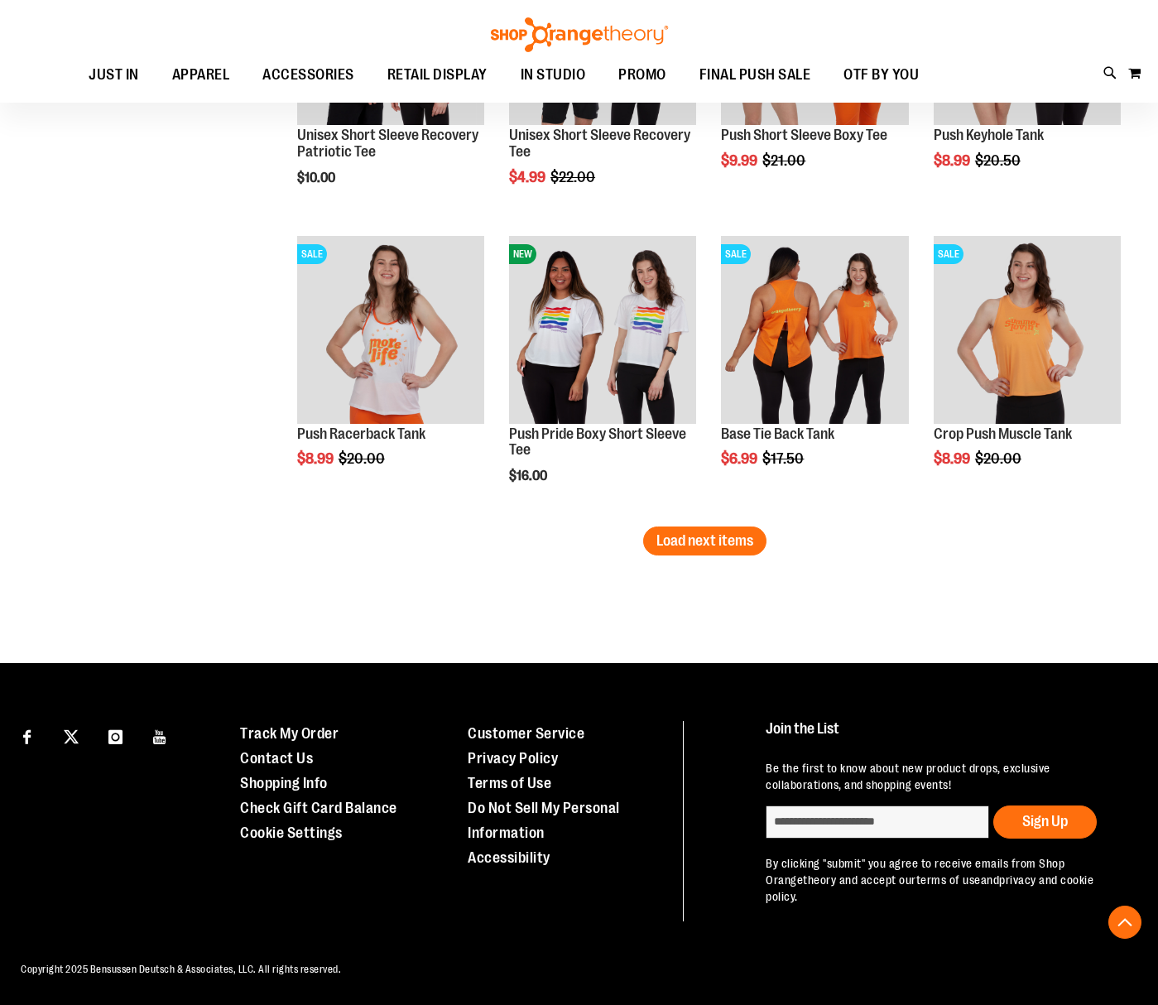
click at [721, 535] on span "Load next items" at bounding box center [704, 540] width 97 height 17
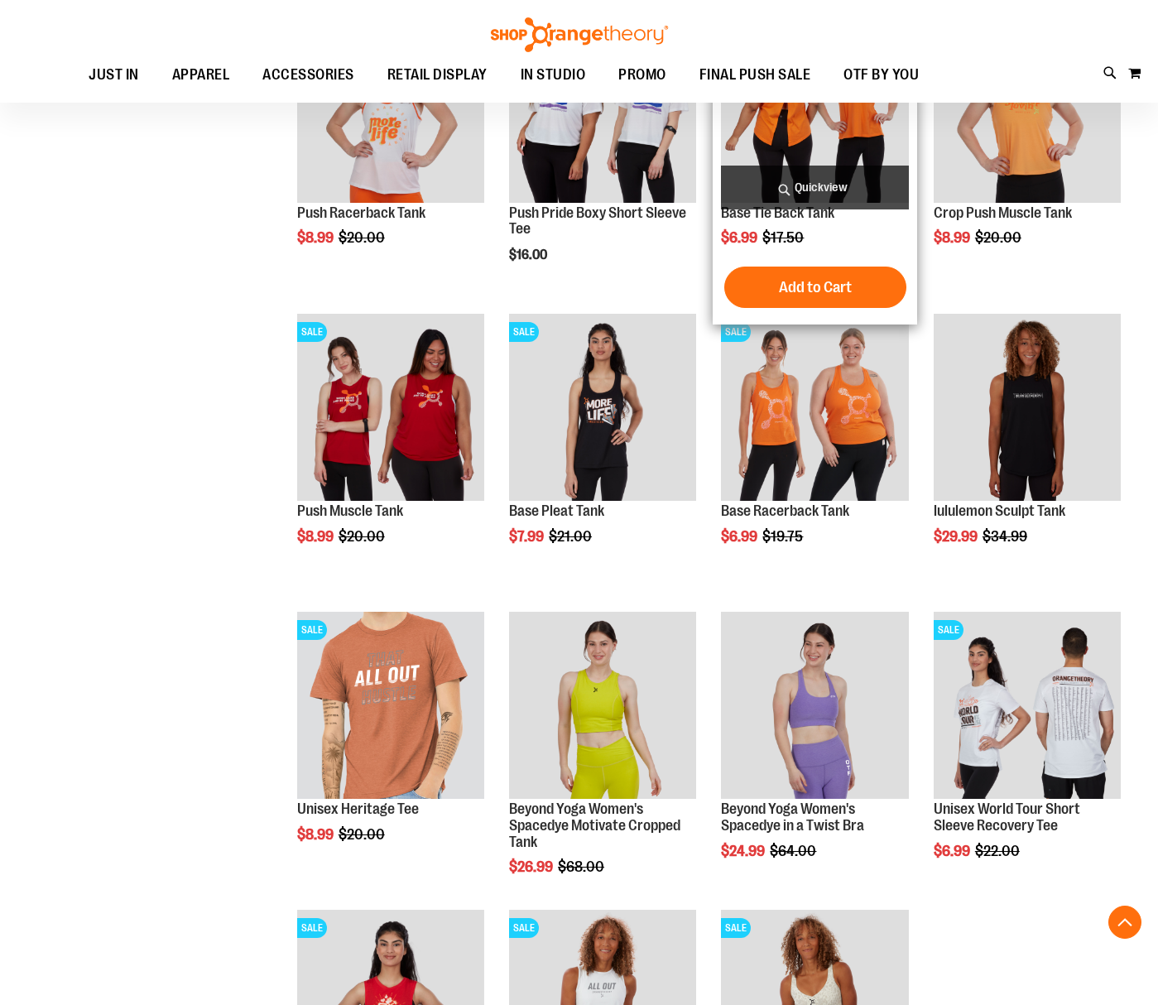
scroll to position [4356, 0]
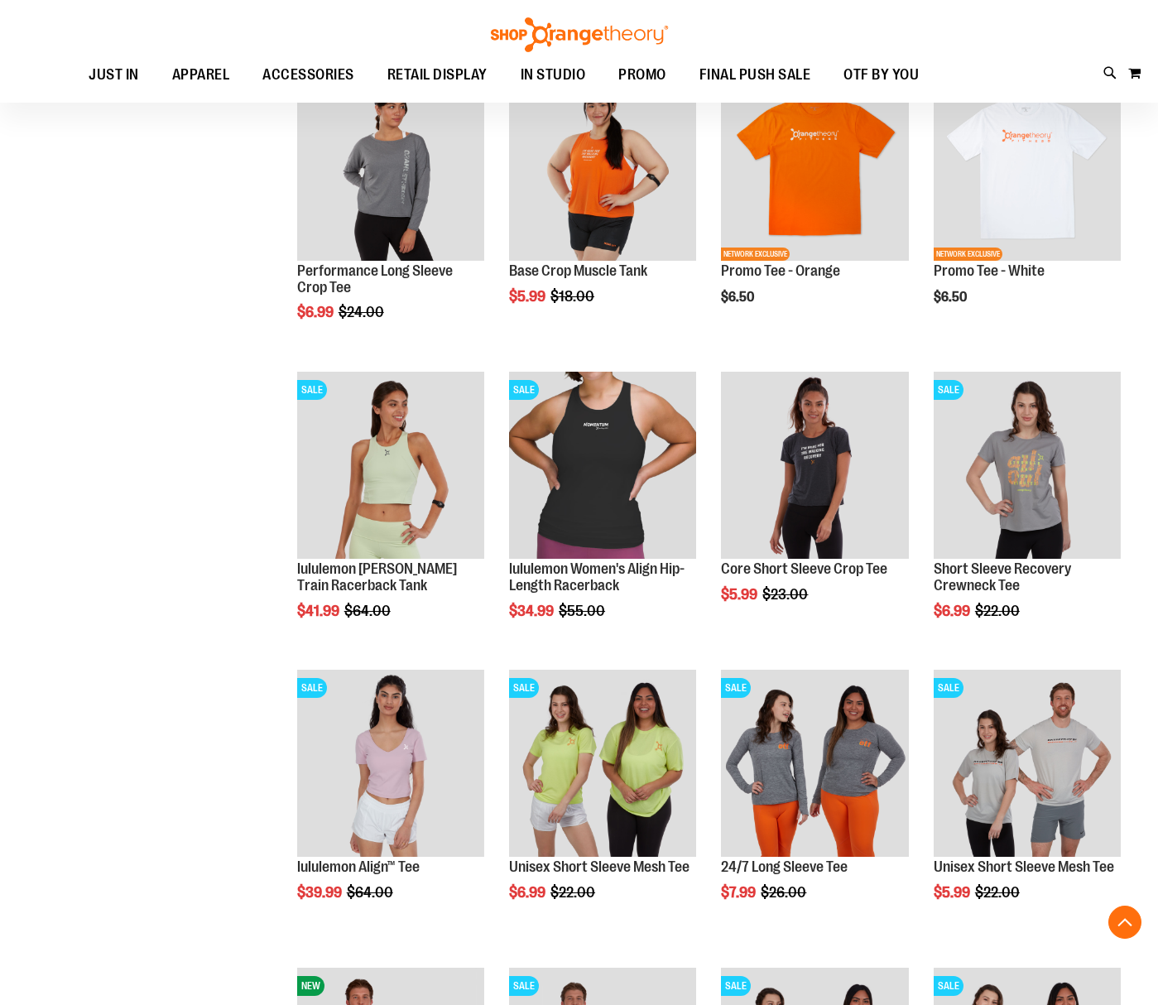
scroll to position [2589, 0]
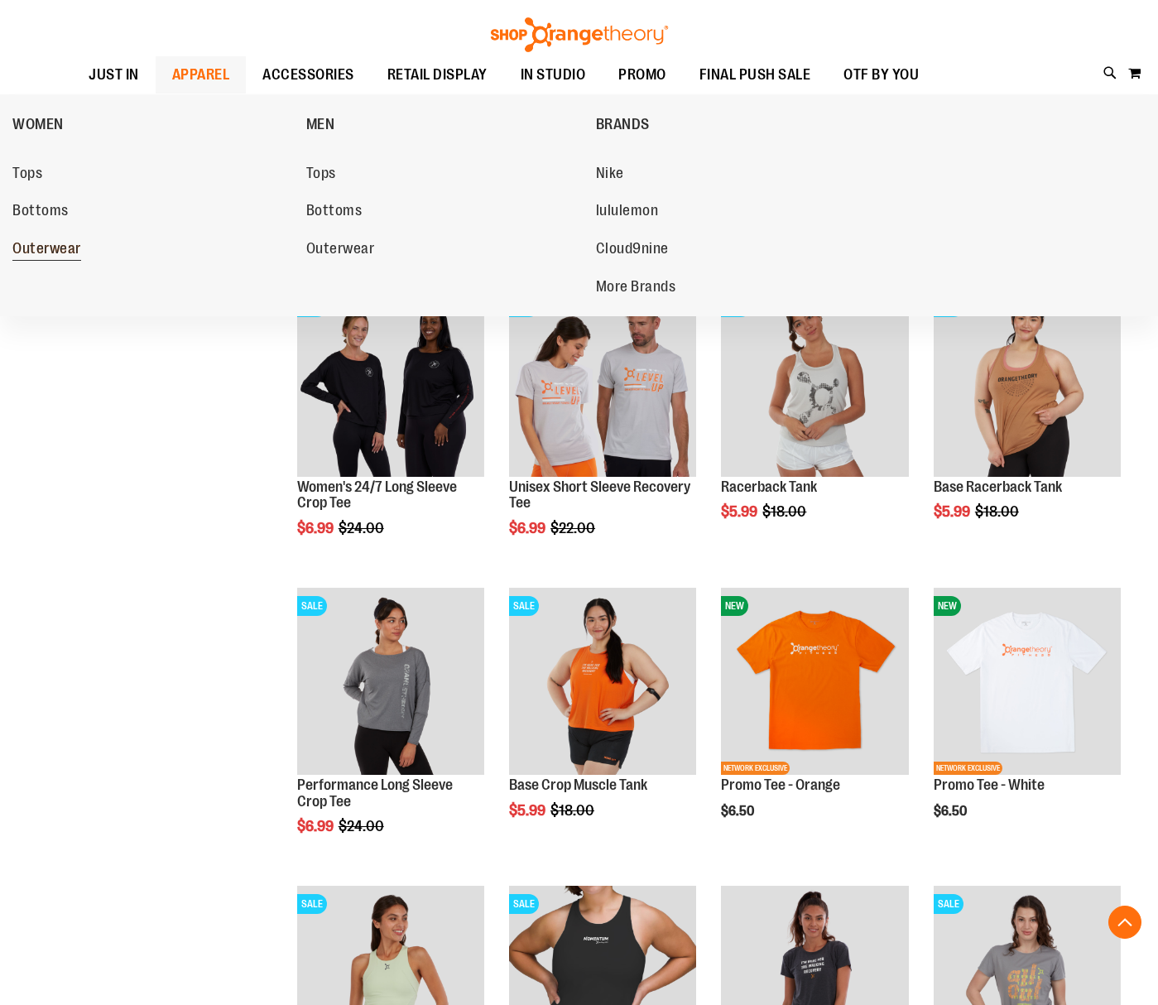
click at [37, 251] on span "Outerwear" at bounding box center [46, 250] width 69 height 21
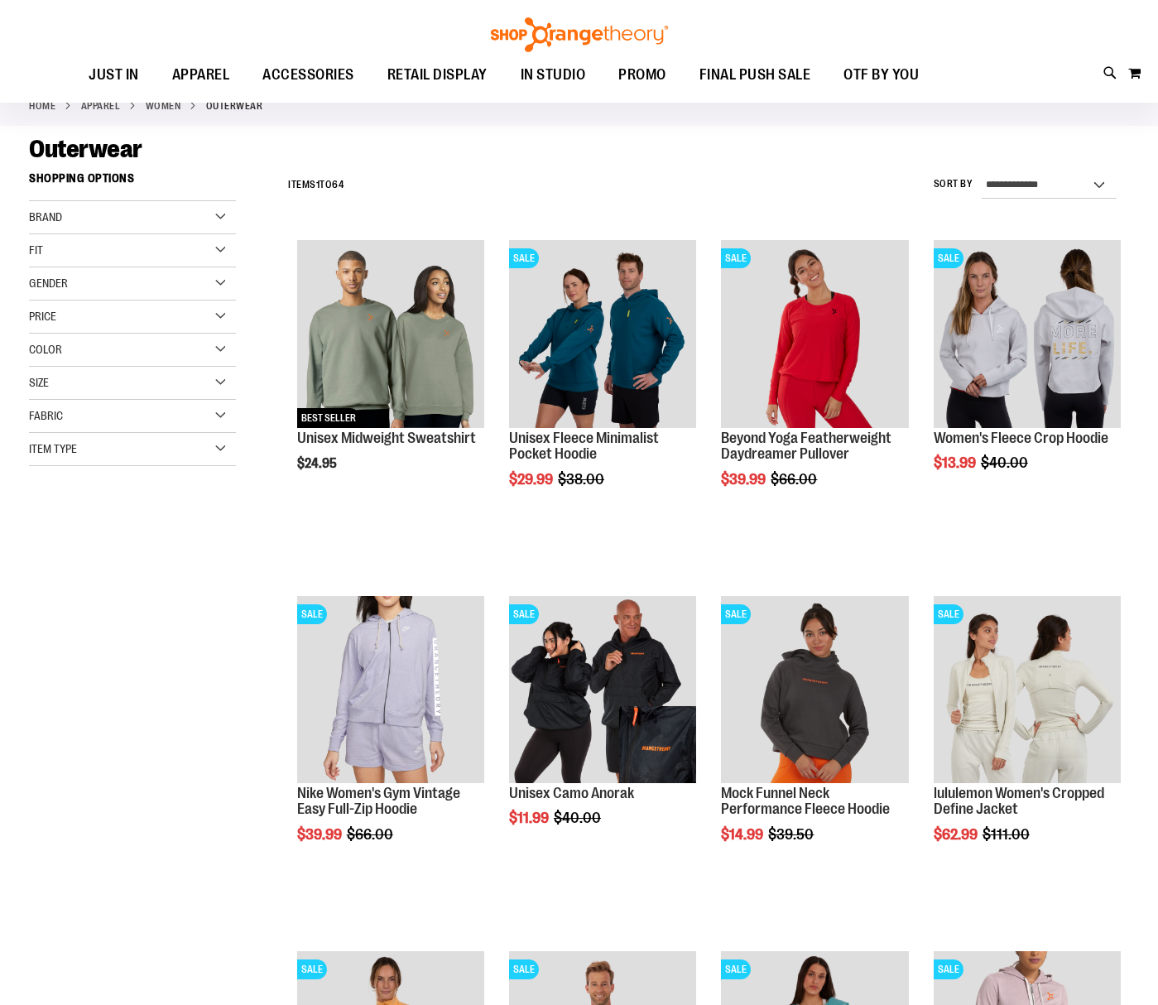
scroll to position [82, 0]
